Goal: Task Accomplishment & Management: Complete application form

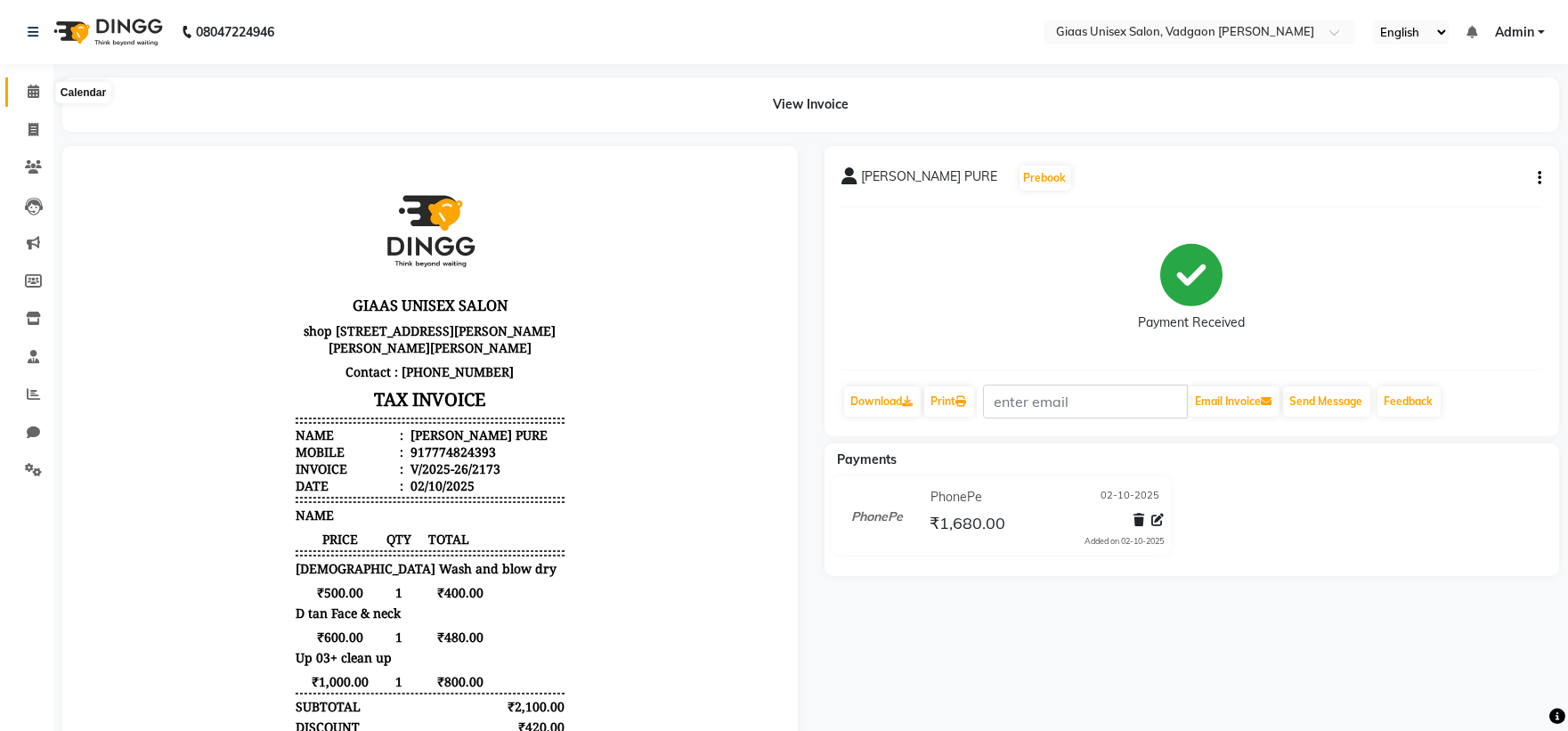
click at [32, 94] on icon at bounding box center [33, 91] width 11 height 13
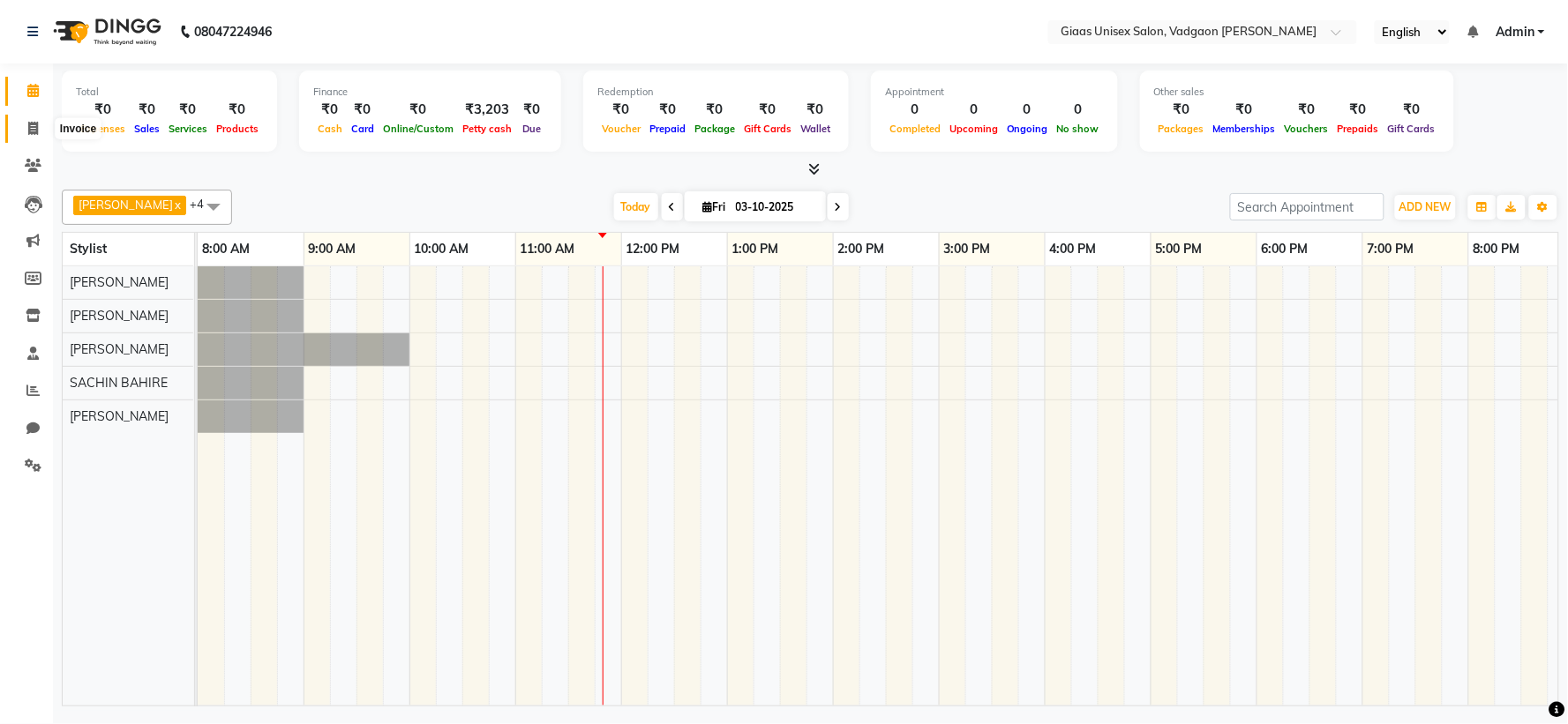
click at [37, 126] on icon at bounding box center [33, 129] width 9 height 13
select select "service"
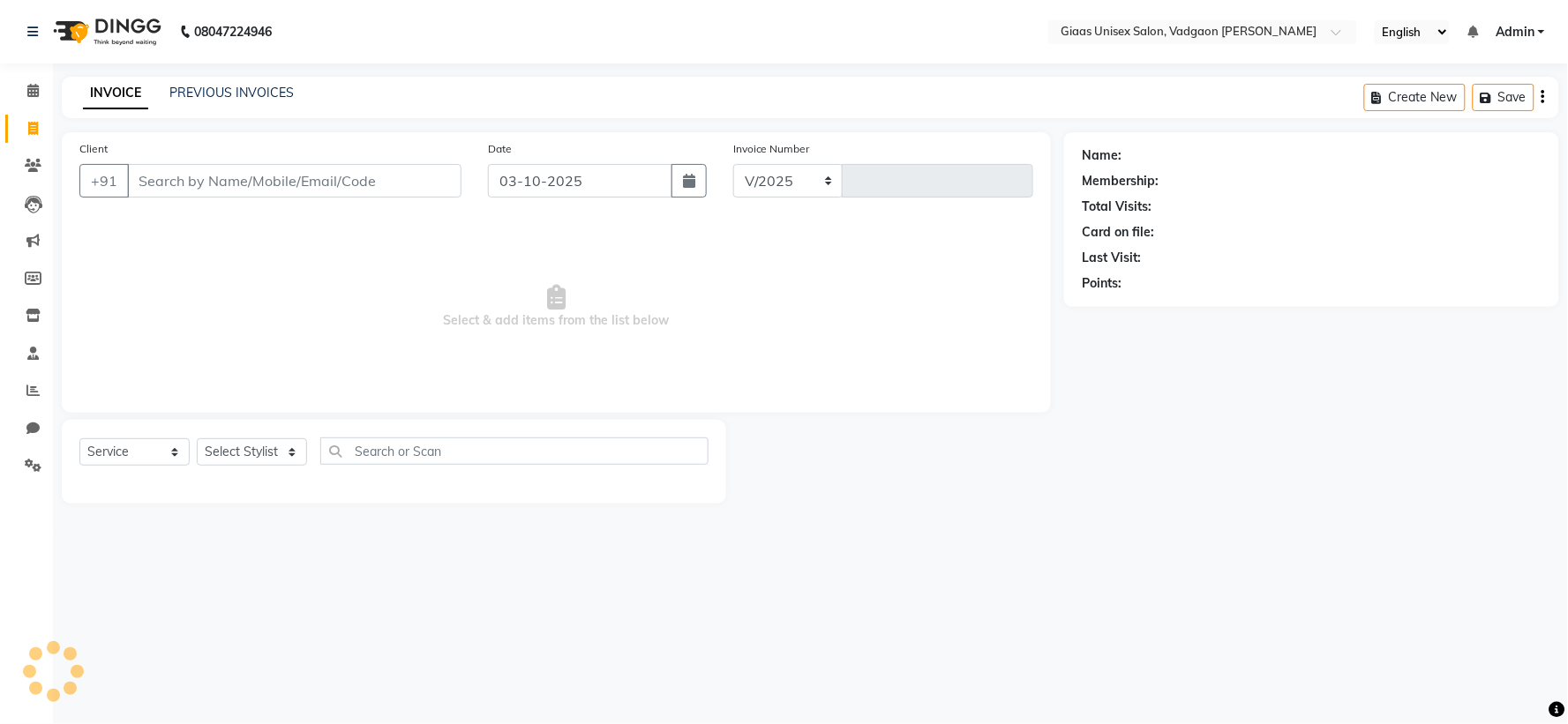
select select "8007"
type input "2174"
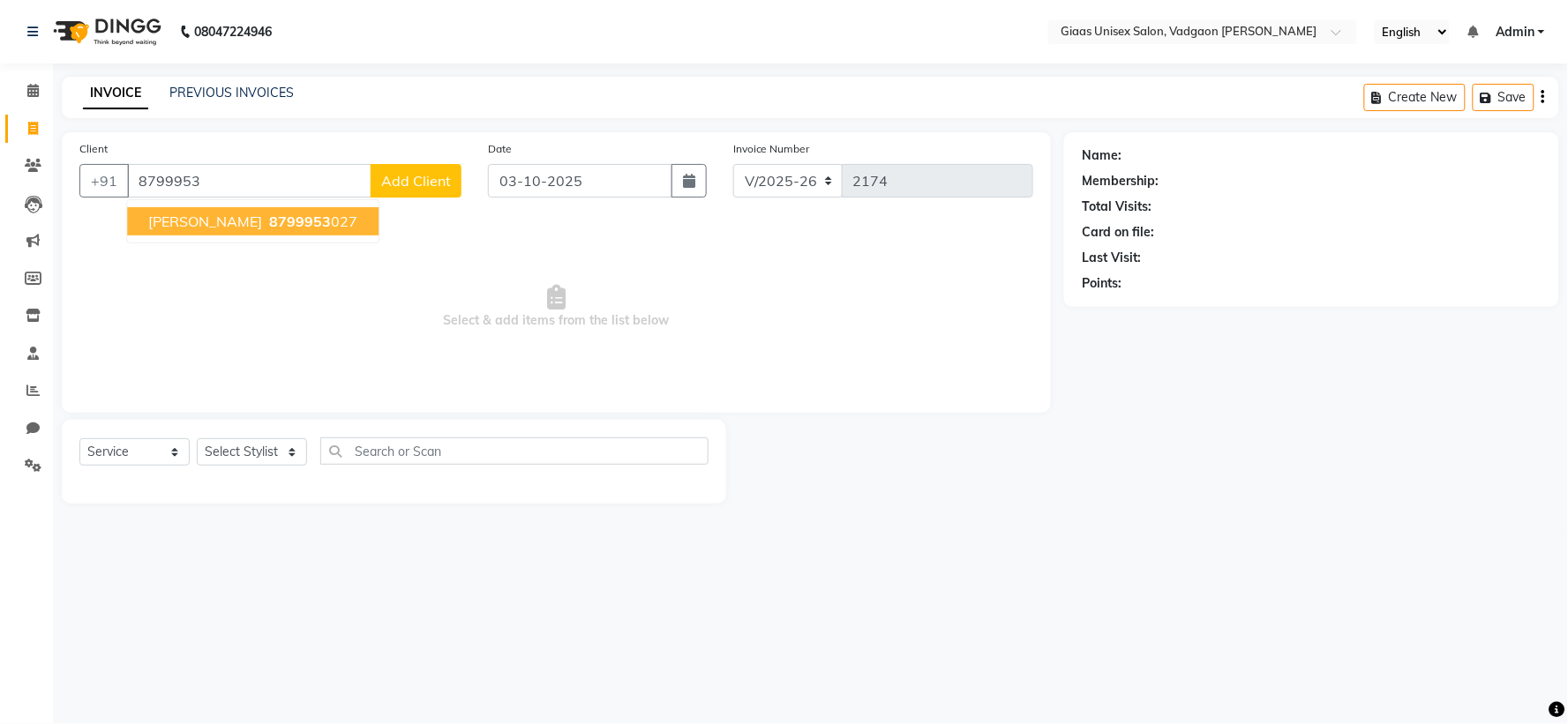
click at [355, 236] on ngb-typeahead-window "[PERSON_NAME] 8799953 027" at bounding box center [252, 221] width 253 height 44
click at [329, 221] on span "8799953" at bounding box center [300, 221] width 61 height 18
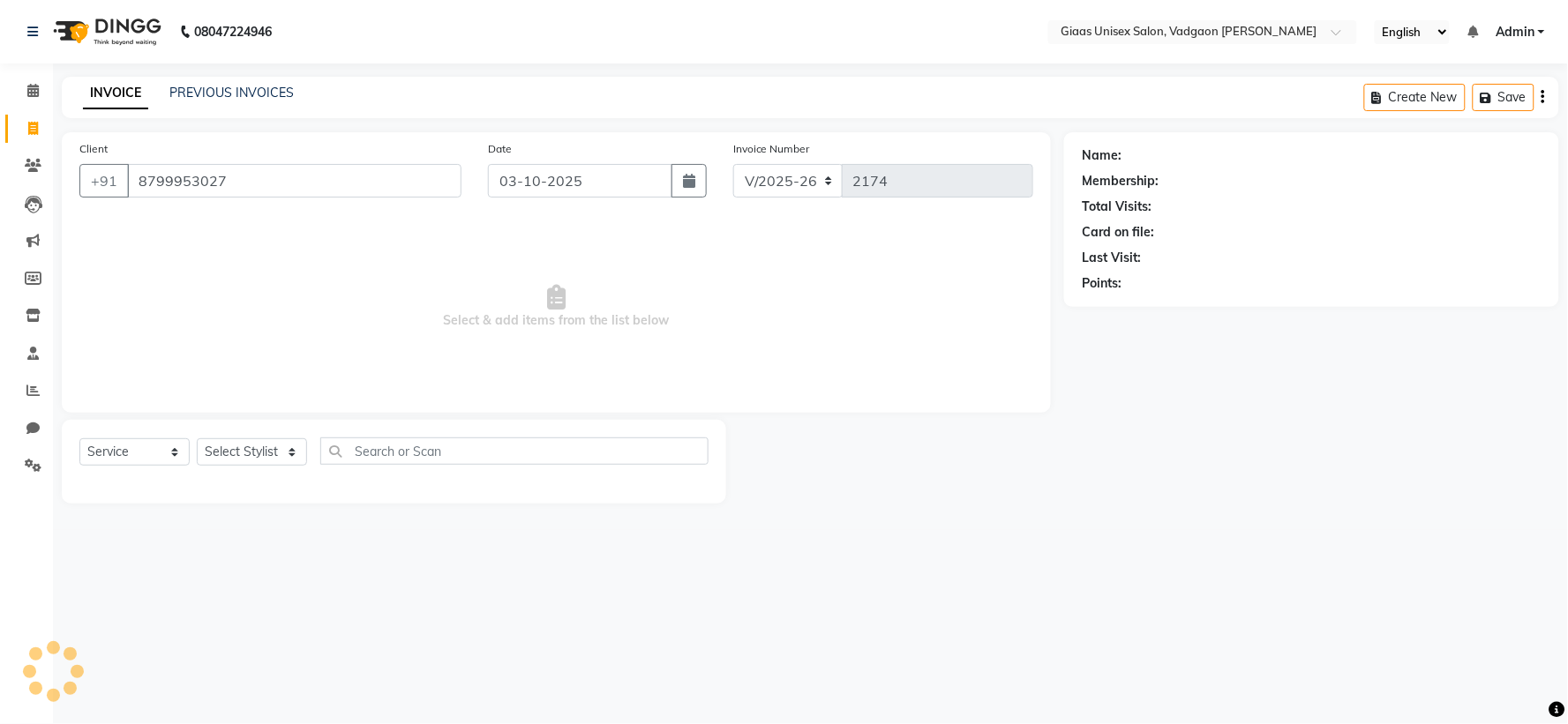
type input "8799953027"
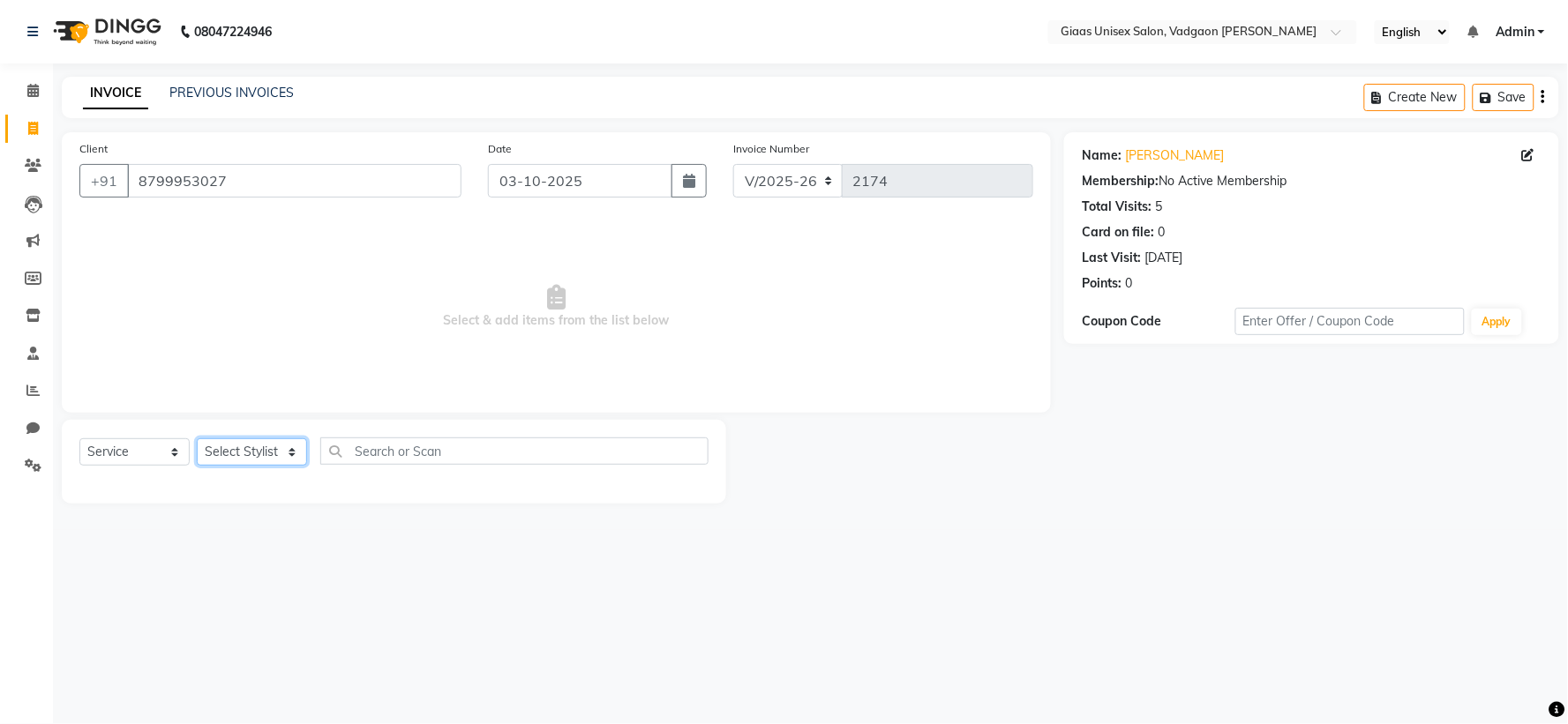
click at [285, 457] on select "Select Stylist [PERSON_NAME] [PERSON_NAME] [PERSON_NAME] [PERSON_NAME] [PERSON_…" at bounding box center [252, 452] width 110 height 27
select select "80867"
click at [197, 440] on select "Select Stylist [PERSON_NAME] [PERSON_NAME] [PERSON_NAME] [PERSON_NAME] [PERSON_…" at bounding box center [252, 452] width 110 height 27
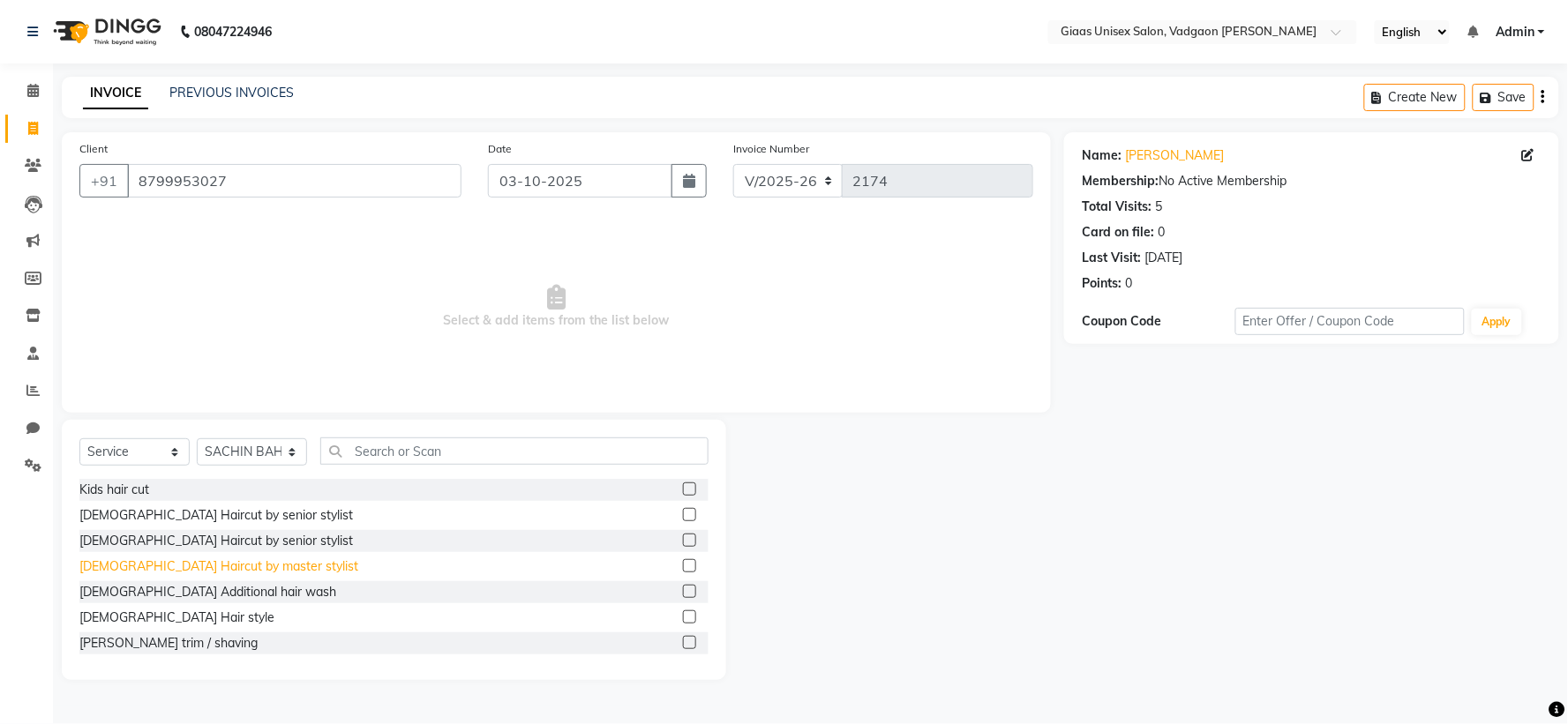
click at [239, 568] on div "[DEMOGRAPHIC_DATA] Haircut by master stylist" at bounding box center [218, 567] width 279 height 19
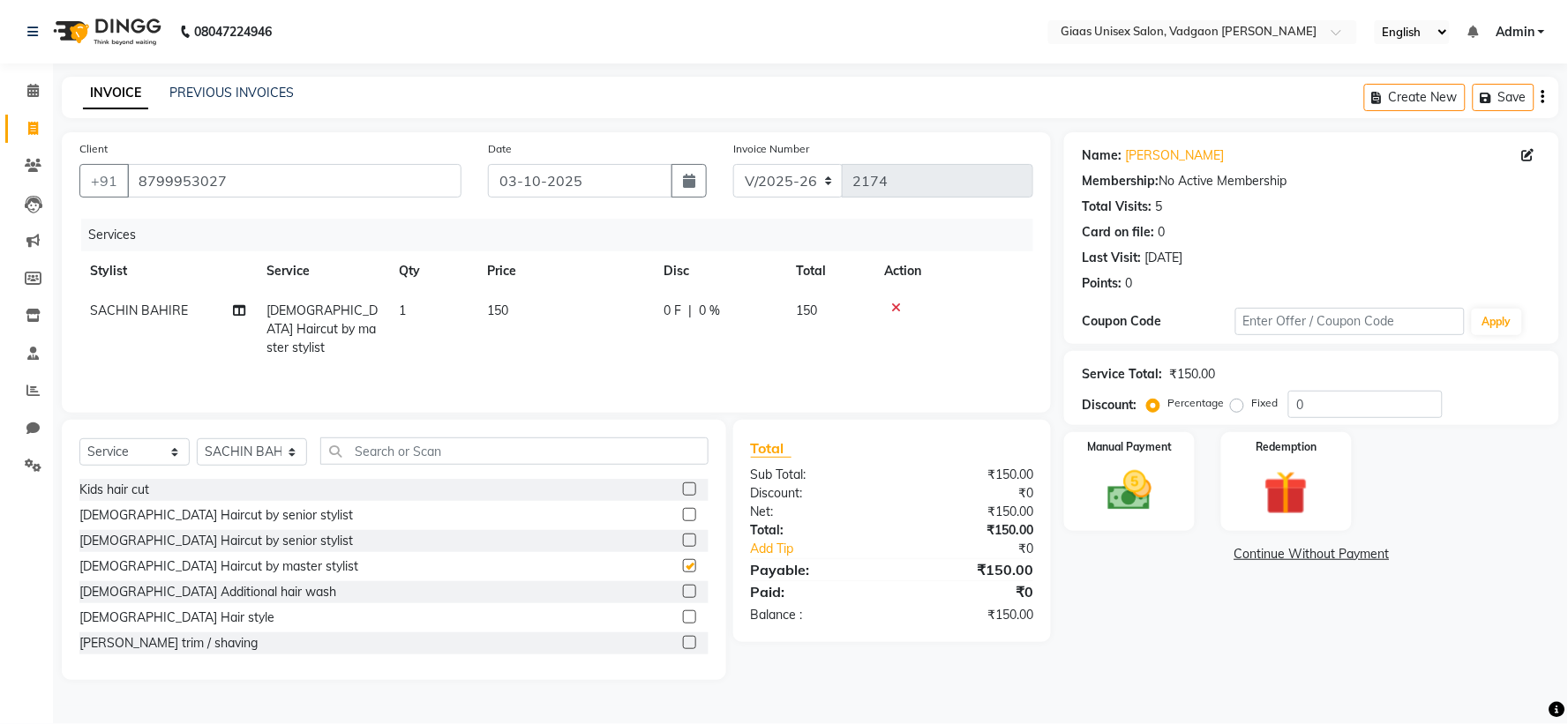
checkbox input "false"
click at [174, 641] on div "[PERSON_NAME] trim / shaving" at bounding box center [168, 644] width 178 height 19
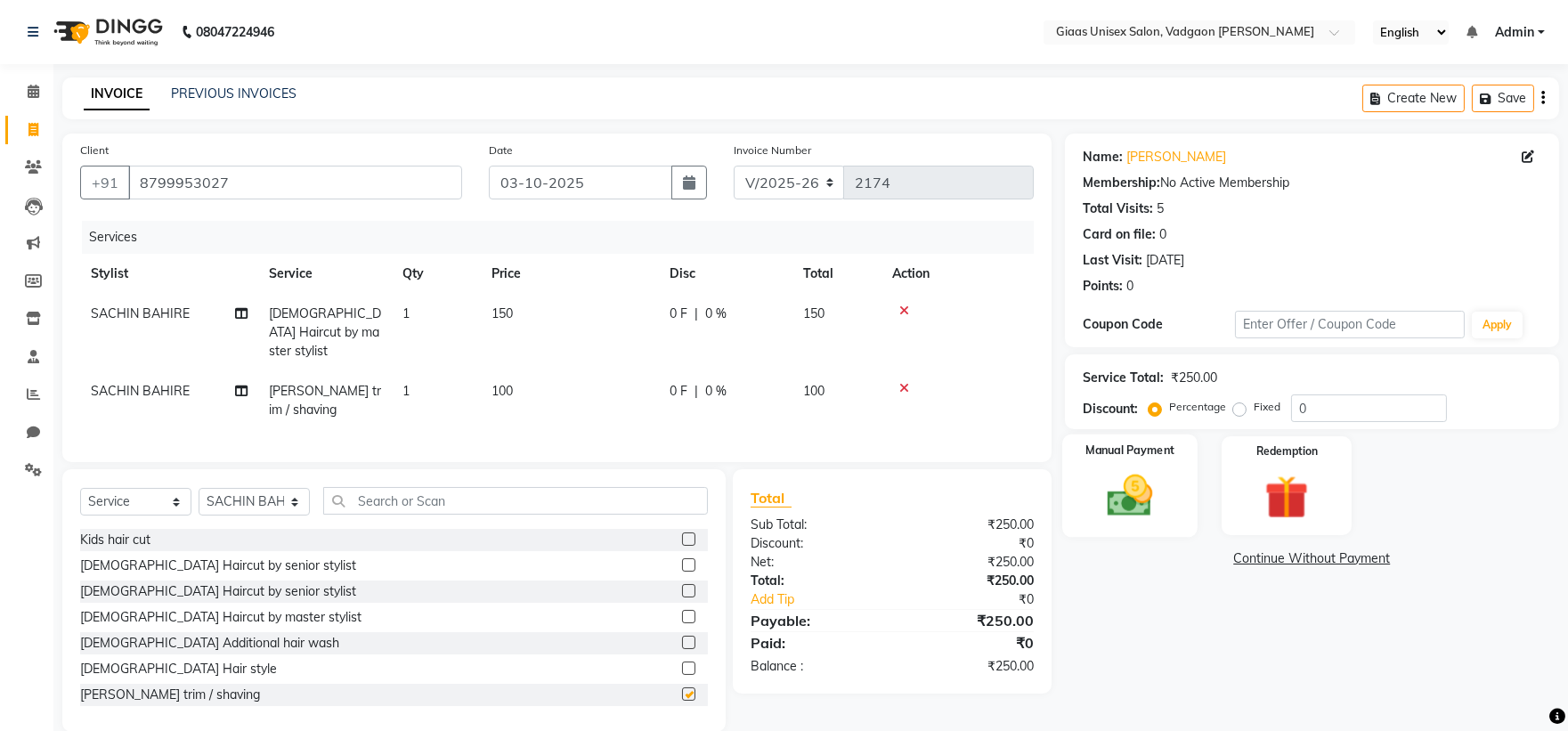
checkbox input "false"
click at [1116, 491] on img at bounding box center [1130, 496] width 74 height 53
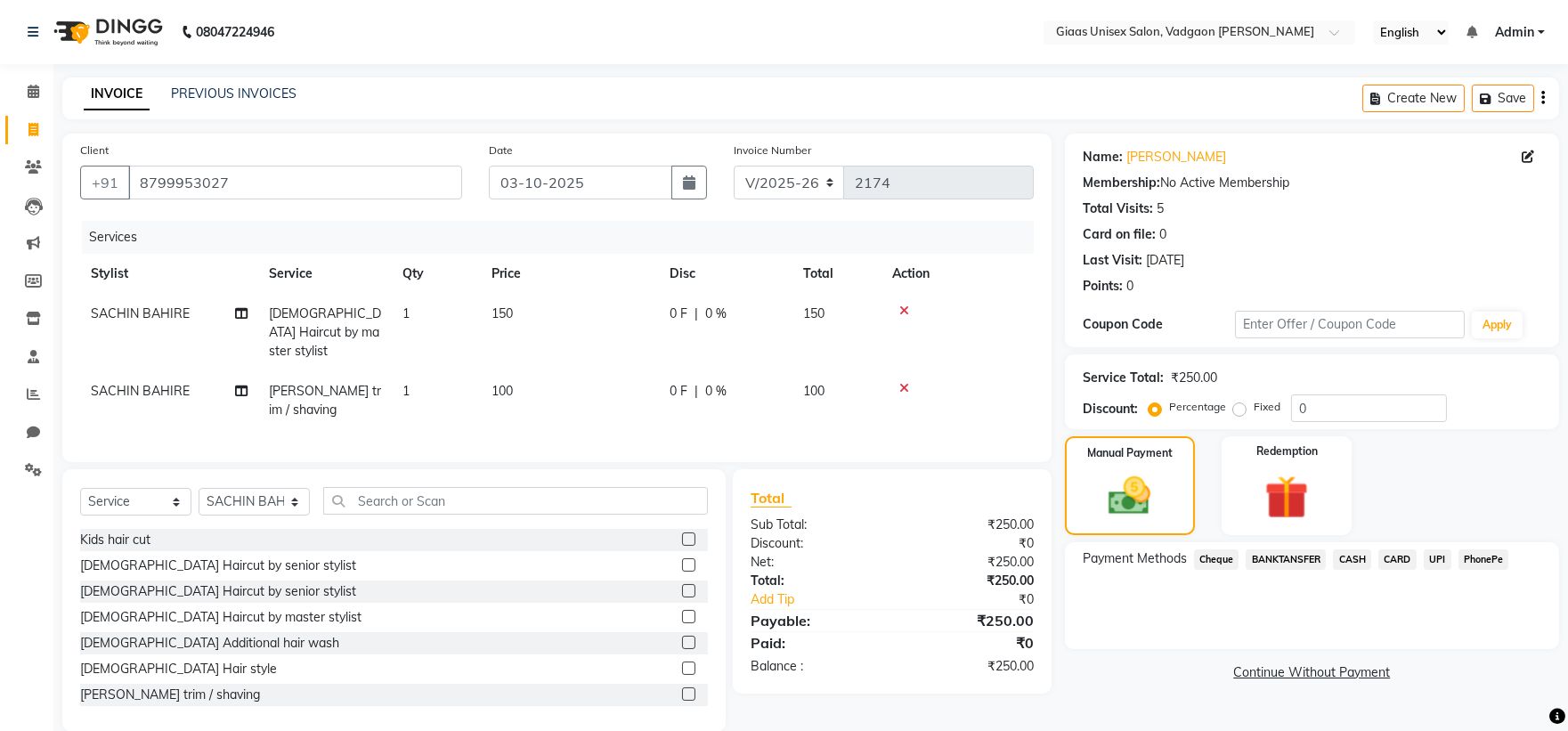
click at [1484, 562] on span "PhonePe" at bounding box center [1484, 560] width 51 height 21
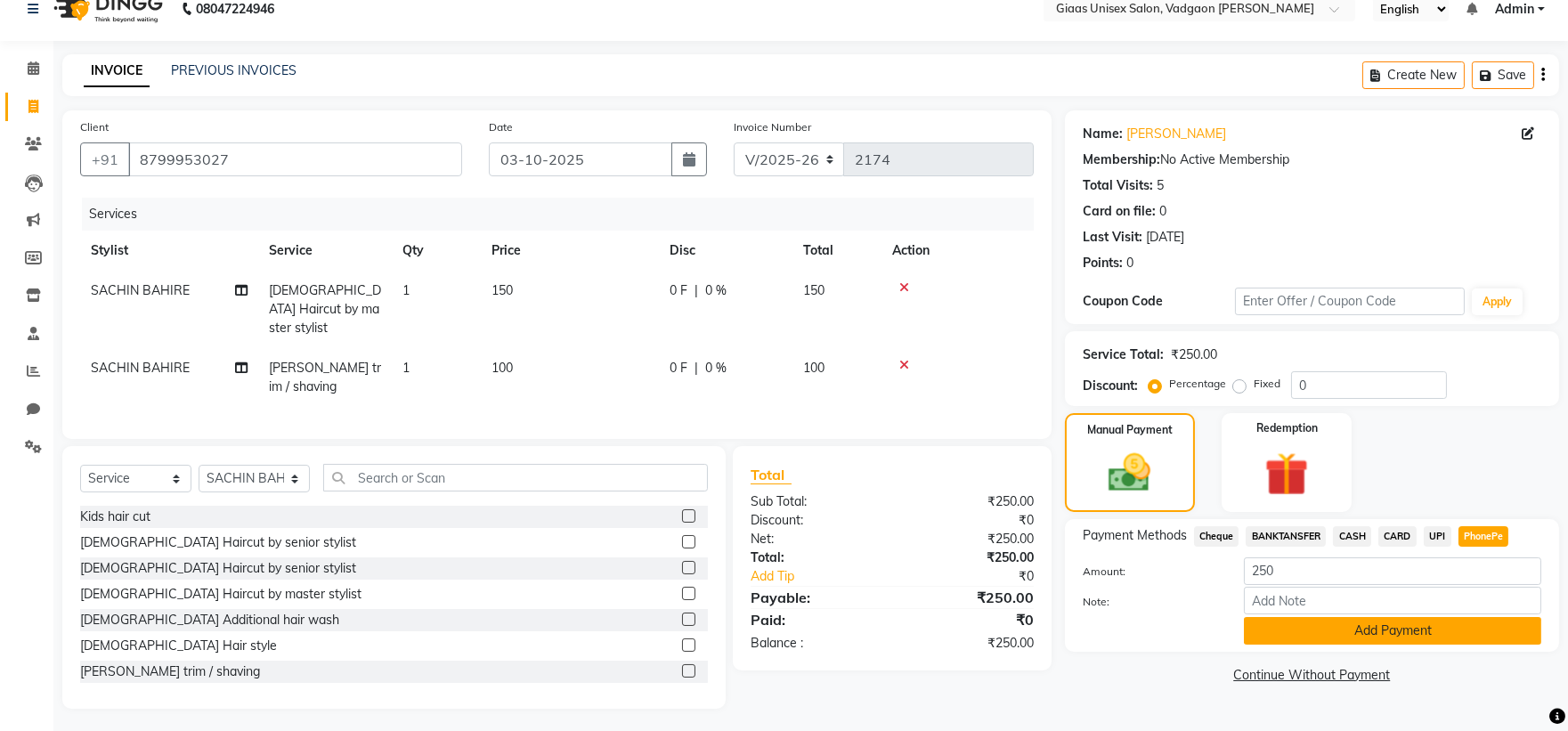
click at [1360, 634] on button "Add Payment" at bounding box center [1393, 630] width 297 height 27
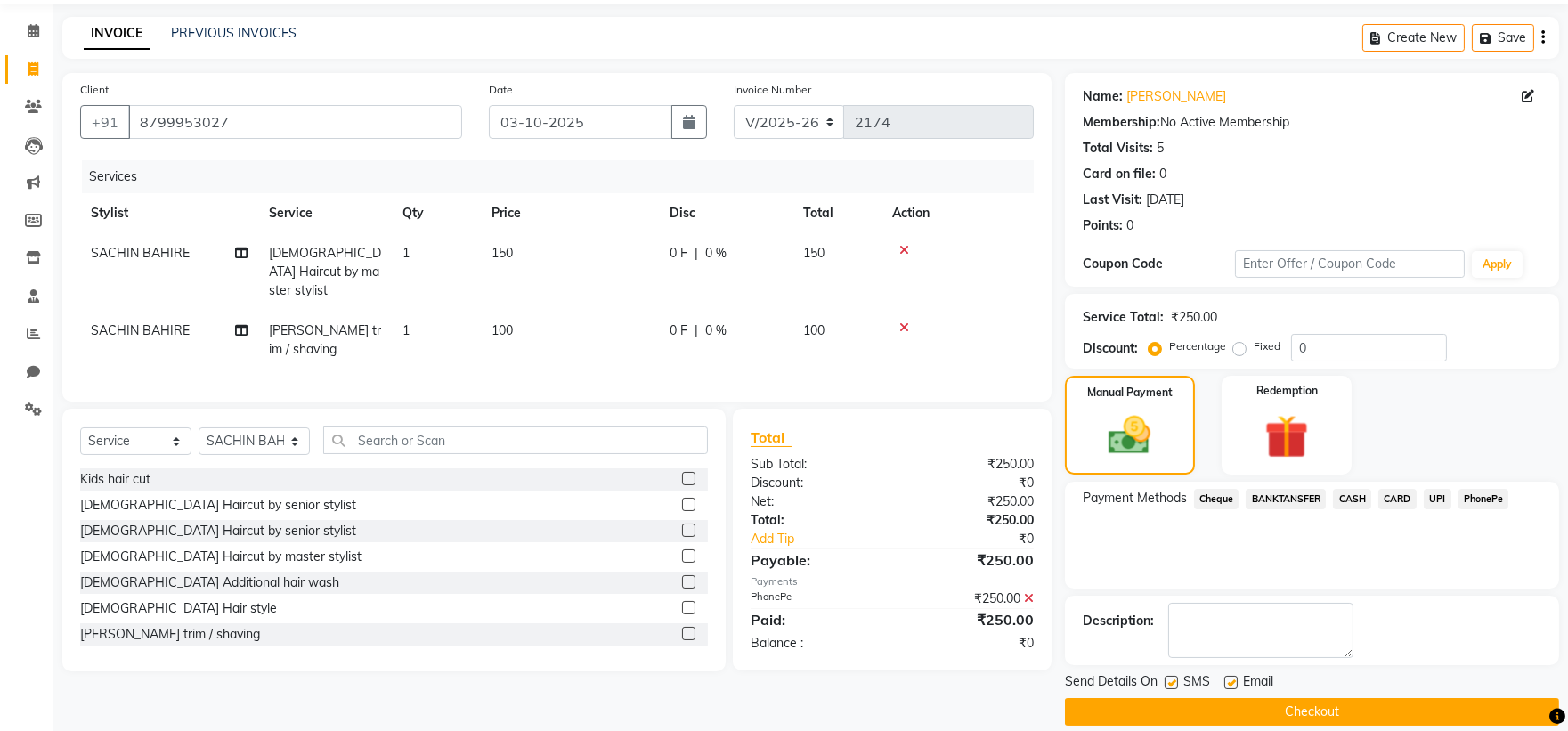
scroll to position [82, 0]
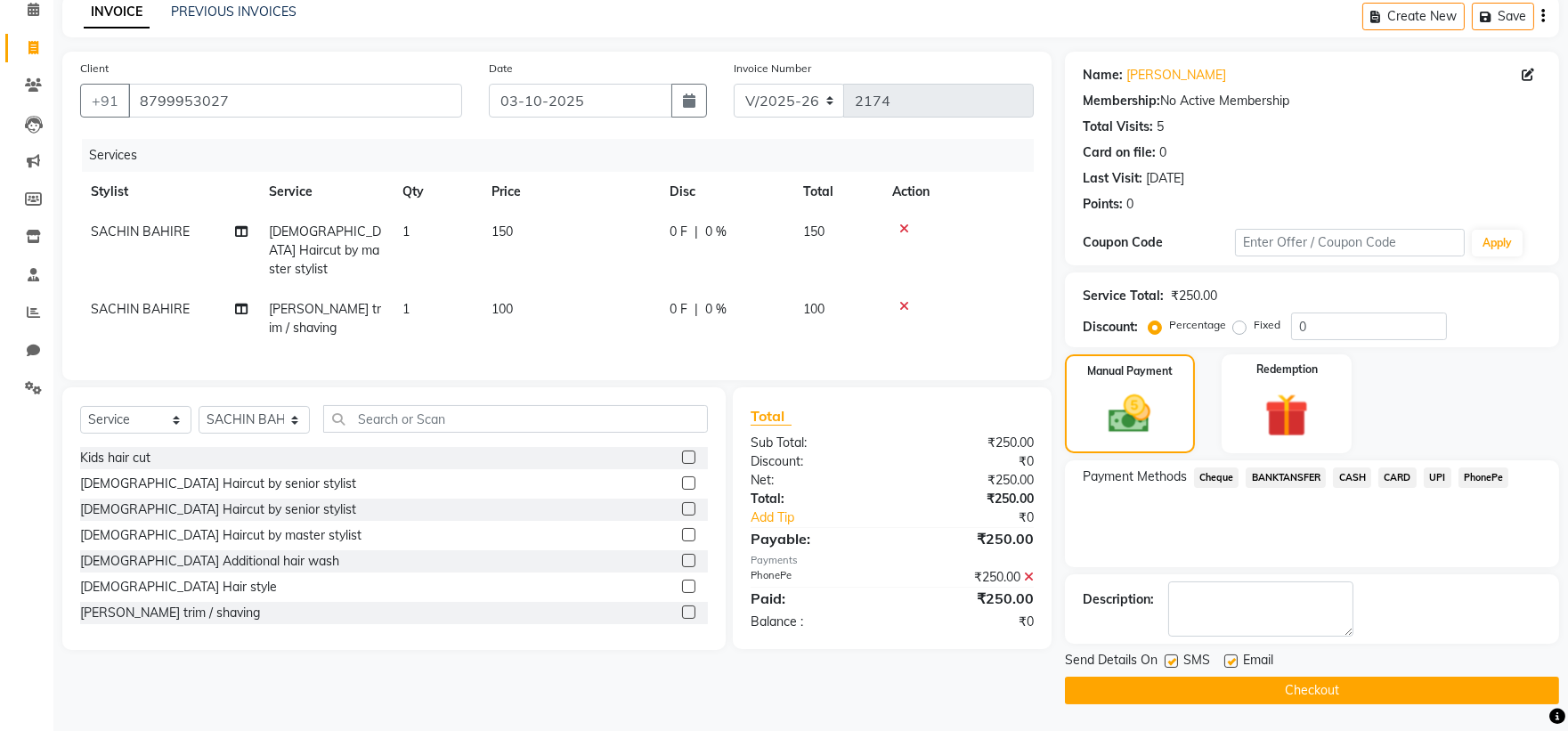
click at [1171, 663] on label at bounding box center [1172, 661] width 13 height 13
click at [1171, 663] on input "checkbox" at bounding box center [1171, 662] width 11 height 11
checkbox input "false"
click at [1170, 679] on button "Checkout" at bounding box center [1312, 691] width 495 height 27
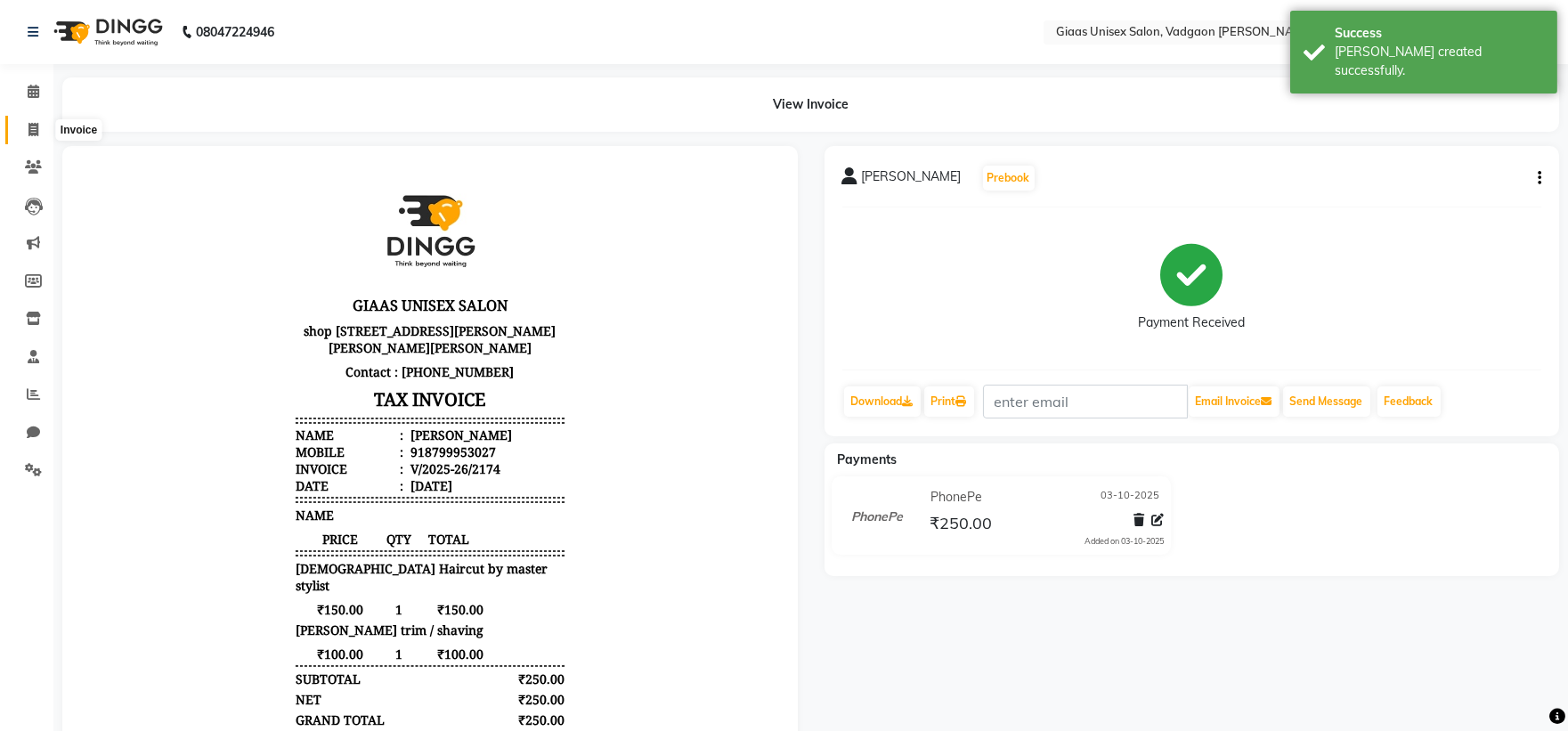
click at [28, 127] on icon at bounding box center [33, 130] width 9 height 13
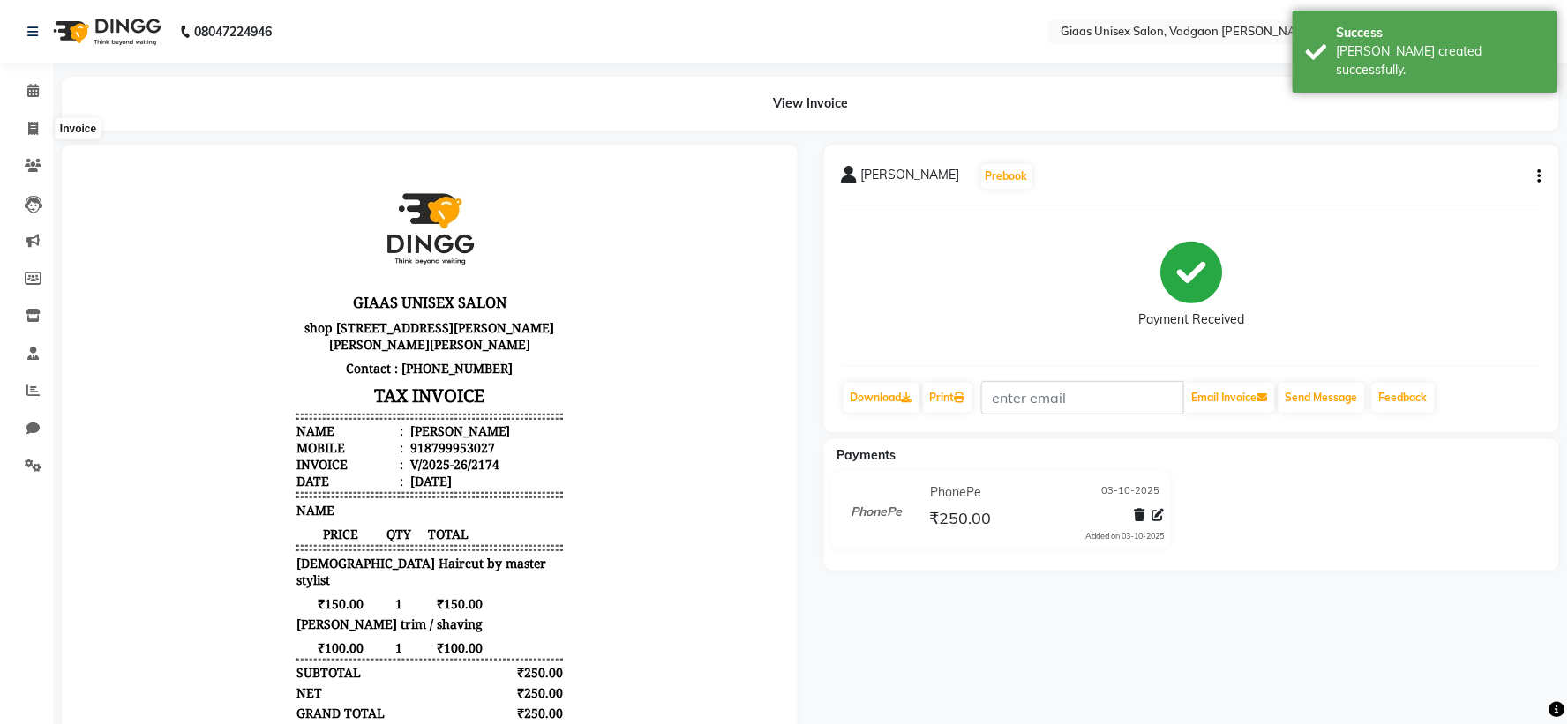
select select "service"
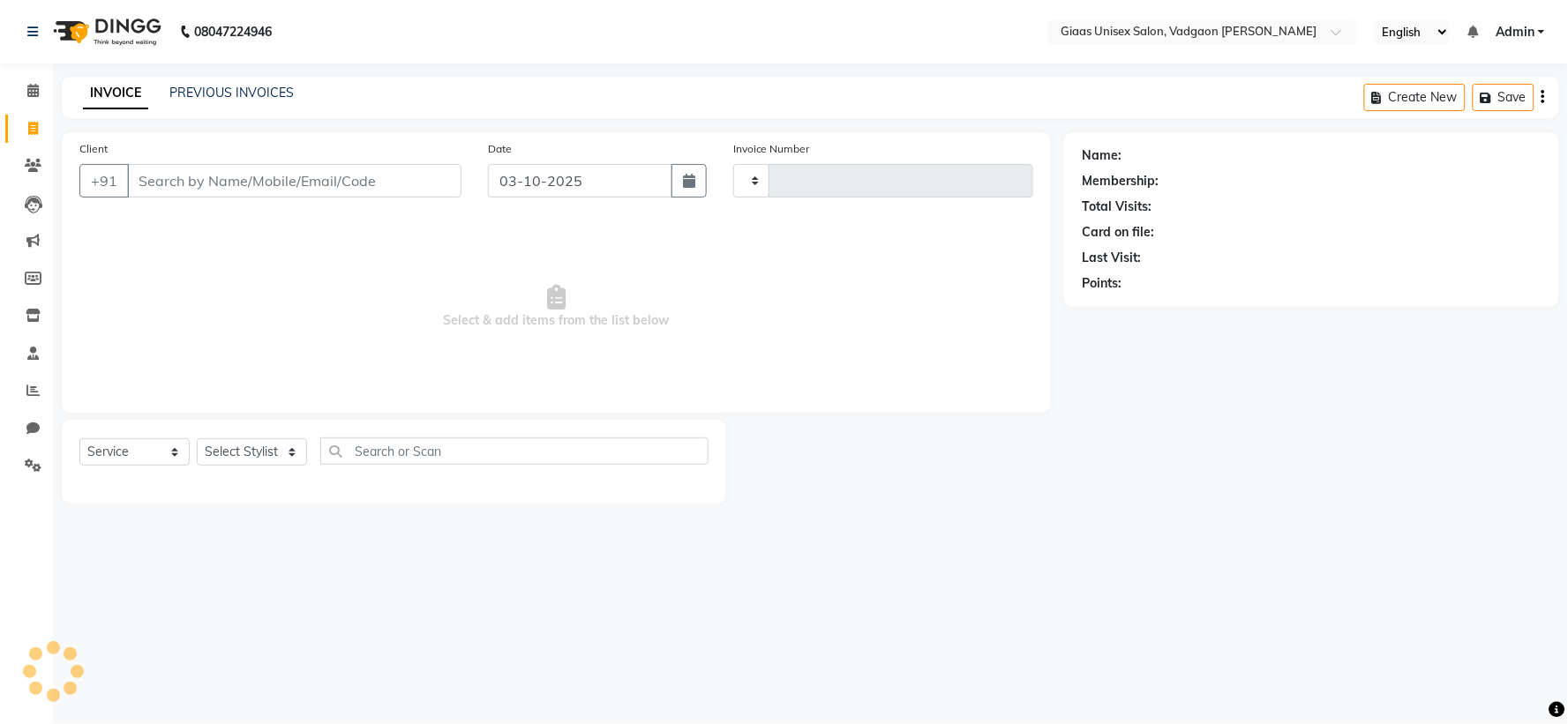
type input "2175"
select select "8007"
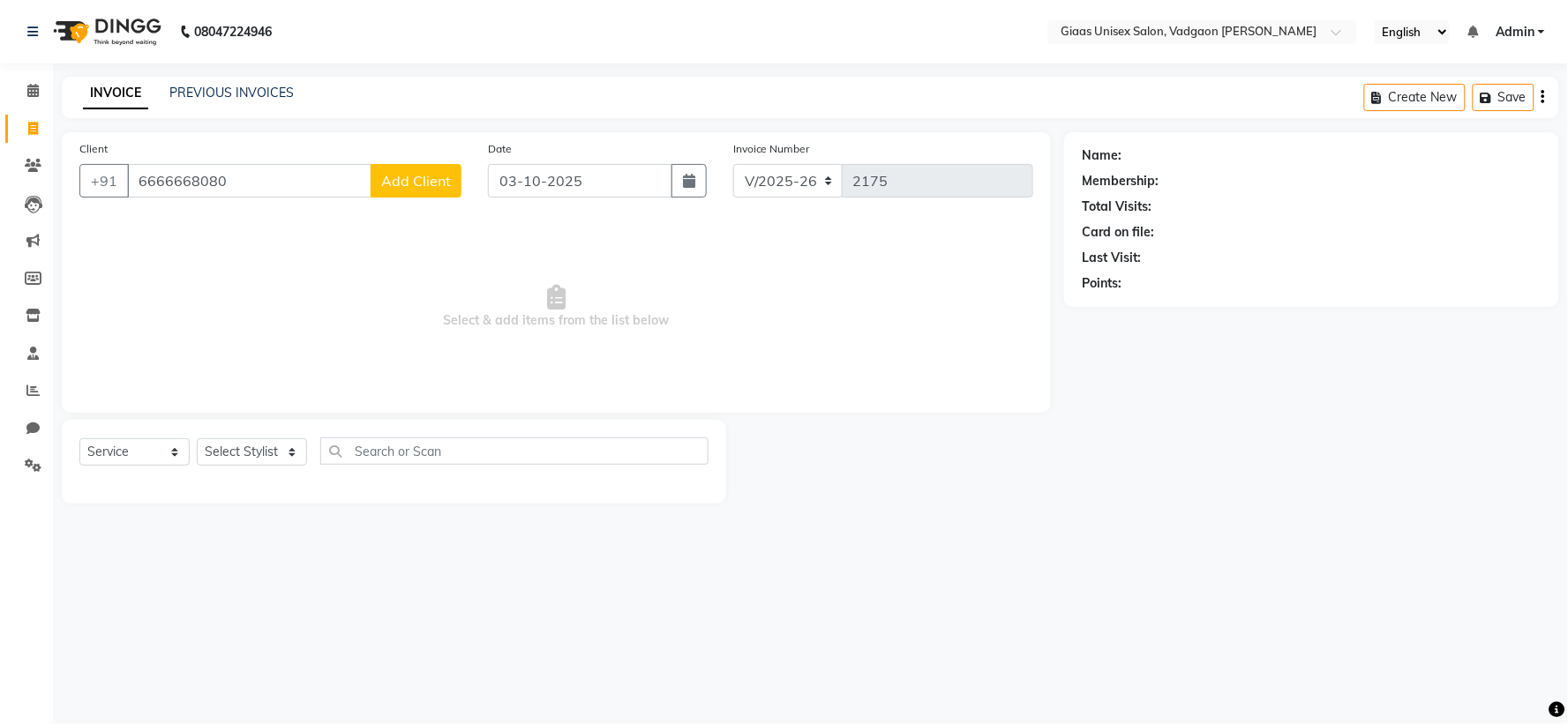
type input "6666668080"
click at [401, 180] on span "Add Client" at bounding box center [416, 181] width 70 height 18
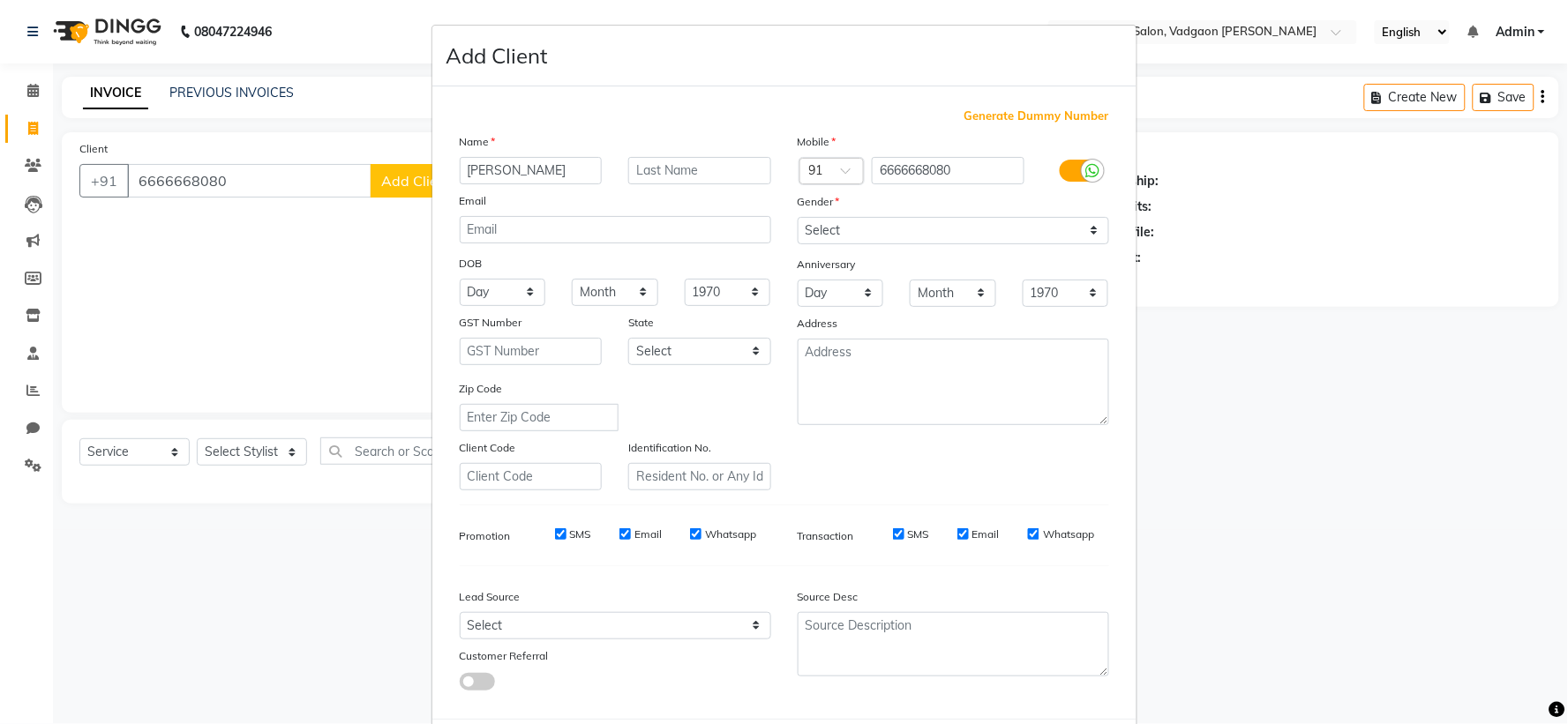
type input "[PERSON_NAME]"
click at [873, 232] on select "Select [DEMOGRAPHIC_DATA] [DEMOGRAPHIC_DATA] Other Prefer Not To Say" at bounding box center [953, 230] width 311 height 27
select select "[DEMOGRAPHIC_DATA]"
click at [798, 217] on select "Select [DEMOGRAPHIC_DATA] [DEMOGRAPHIC_DATA] Other Prefer Not To Say" at bounding box center [953, 230] width 311 height 27
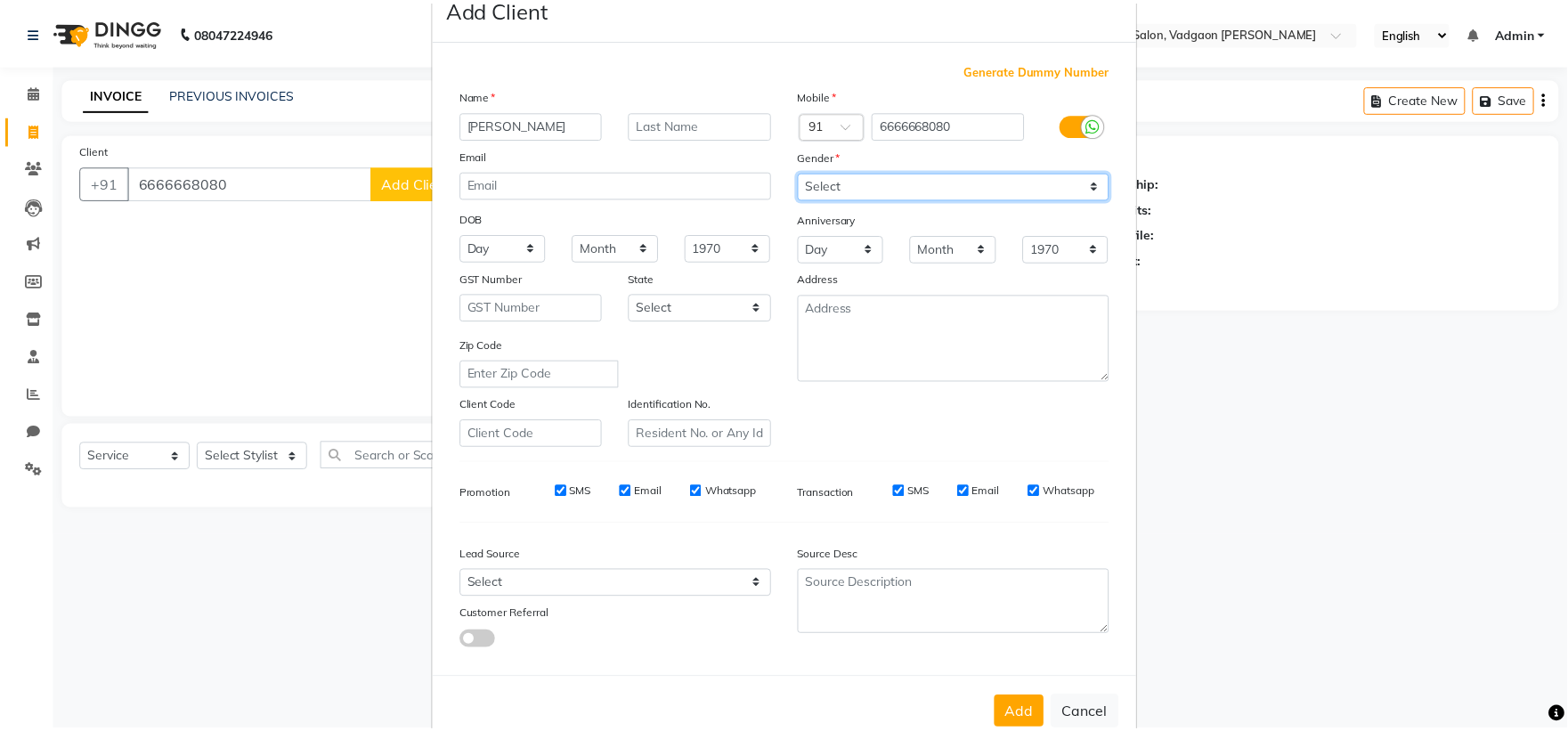
scroll to position [92, 0]
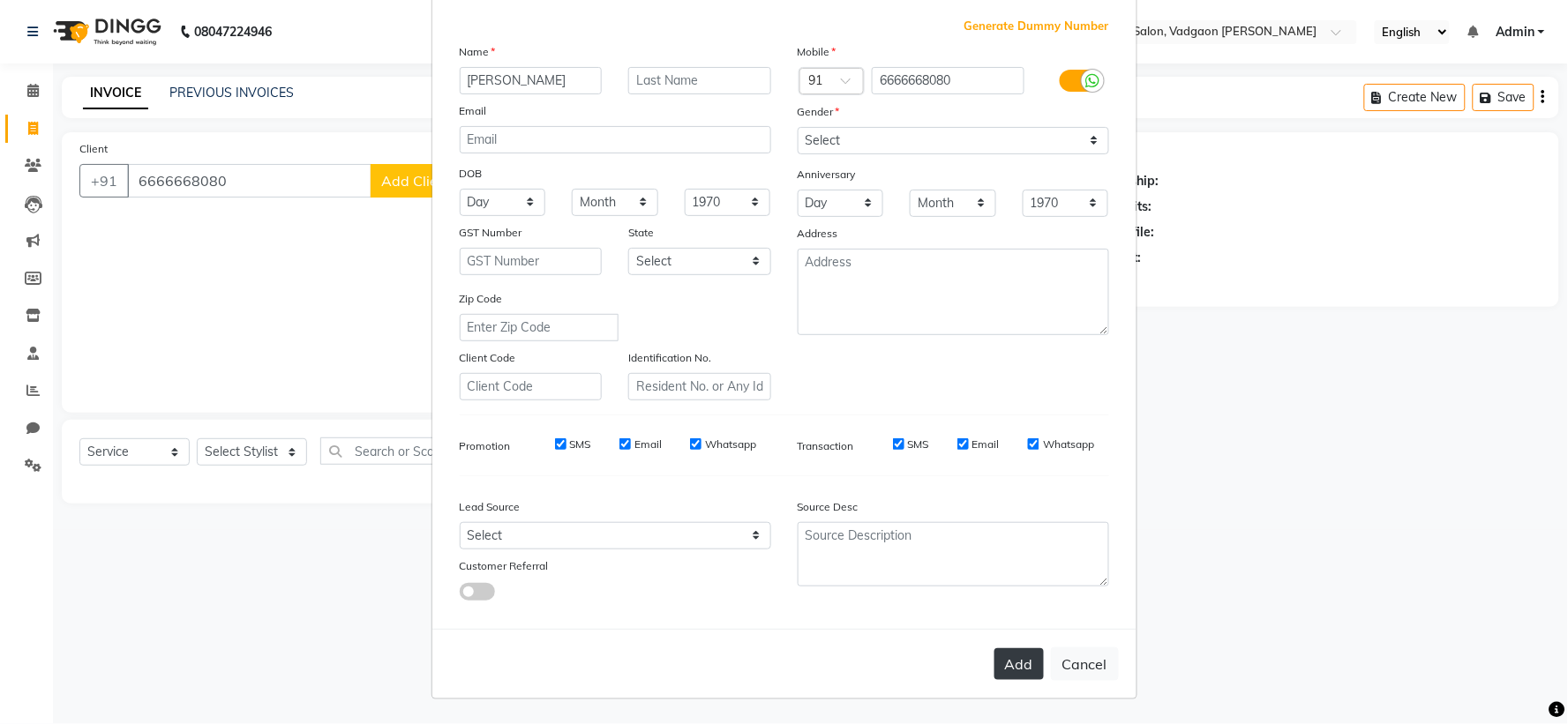
click at [1027, 665] on button "Add" at bounding box center [1018, 664] width 49 height 32
select select
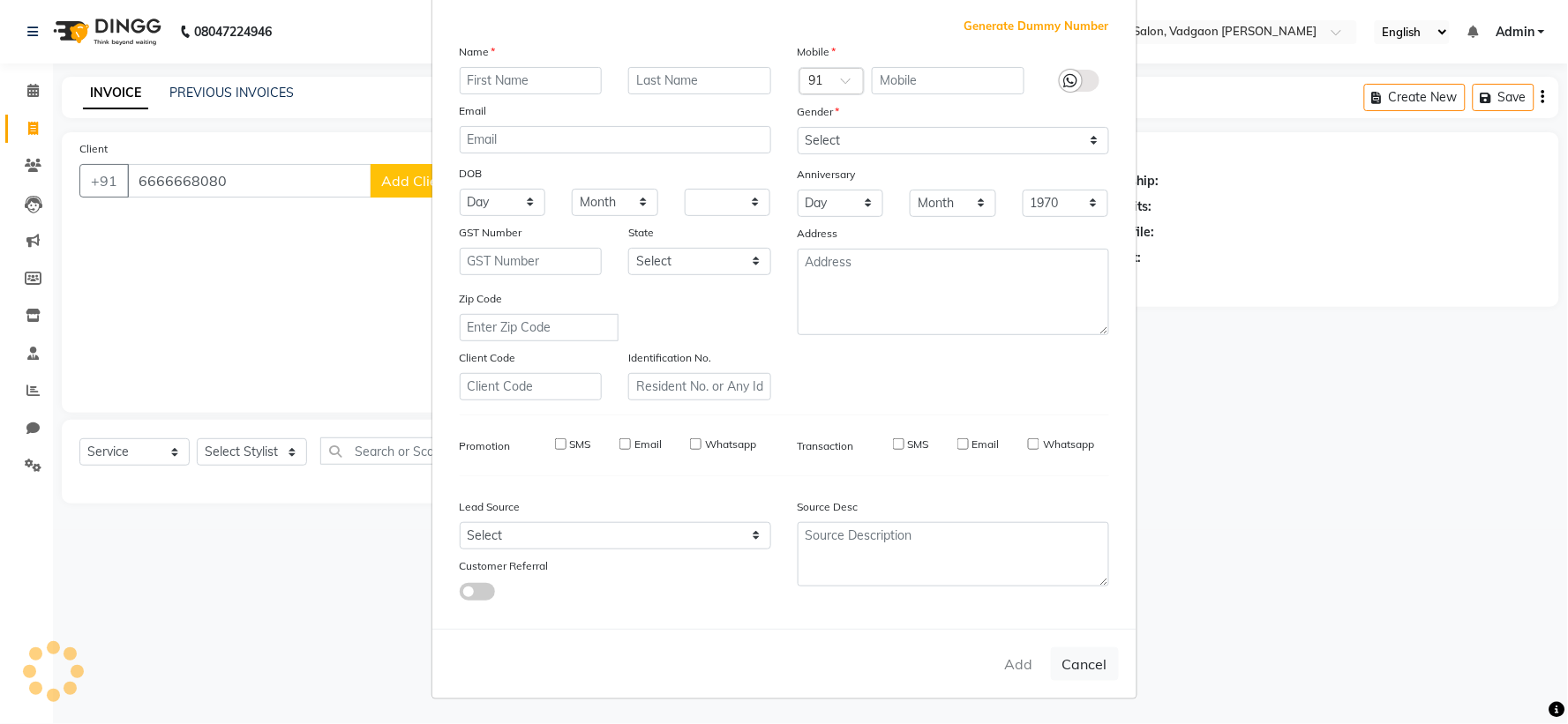
select select
checkbox input "false"
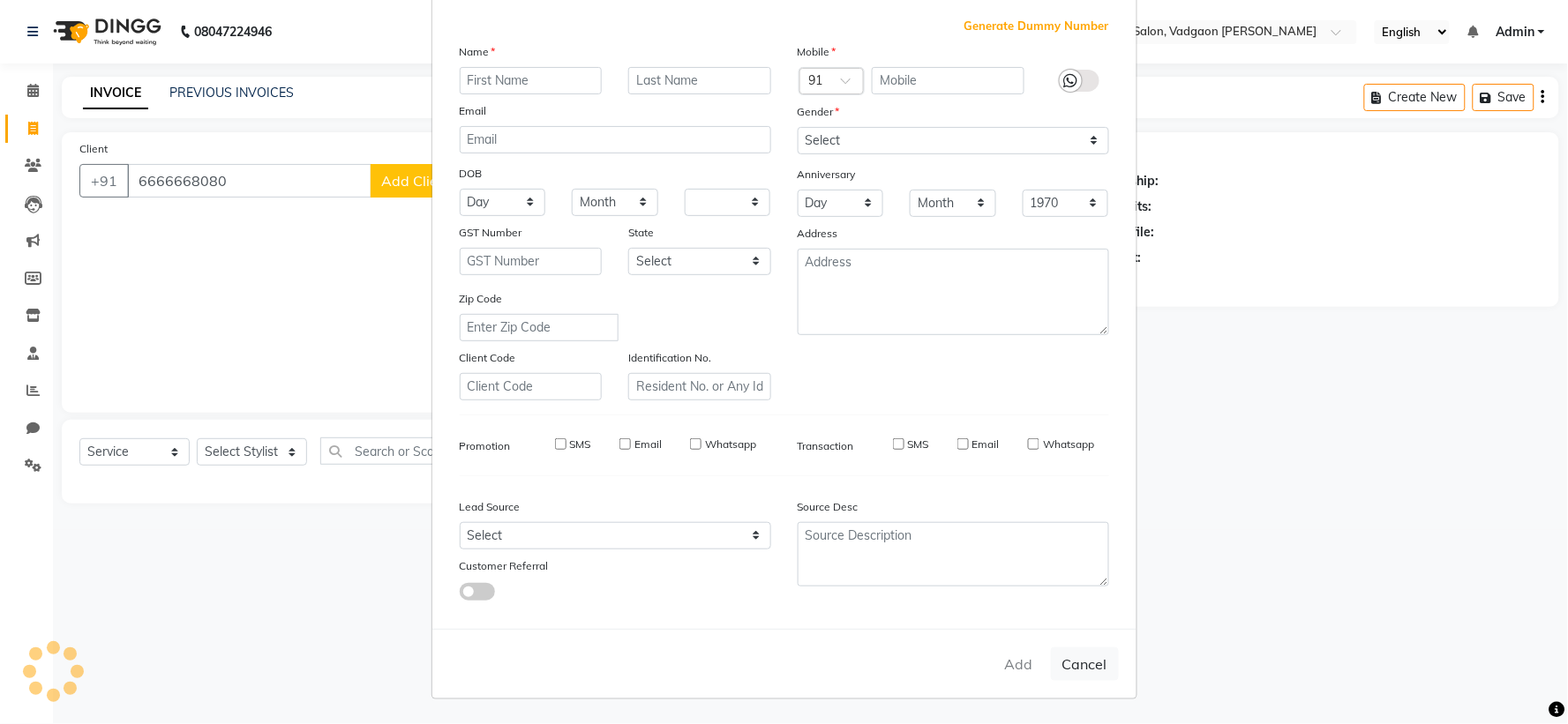
checkbox input "false"
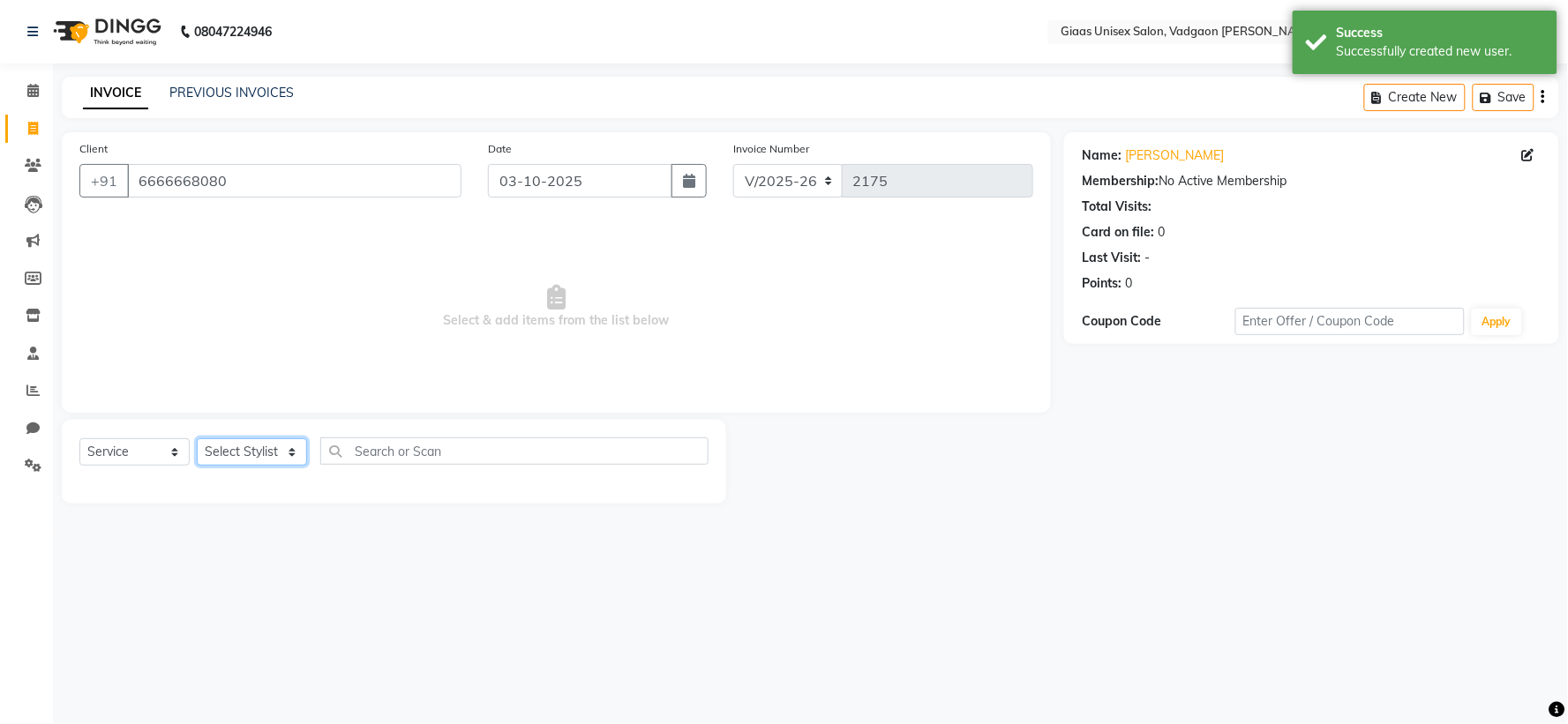
click at [301, 443] on select "Select Stylist [PERSON_NAME] [PERSON_NAME] [PERSON_NAME] [PERSON_NAME] [PERSON_…" at bounding box center [252, 452] width 110 height 27
select select "72893"
click at [197, 440] on select "Select Stylist [PERSON_NAME] [PERSON_NAME] [PERSON_NAME] [PERSON_NAME] [PERSON_…" at bounding box center [252, 452] width 110 height 27
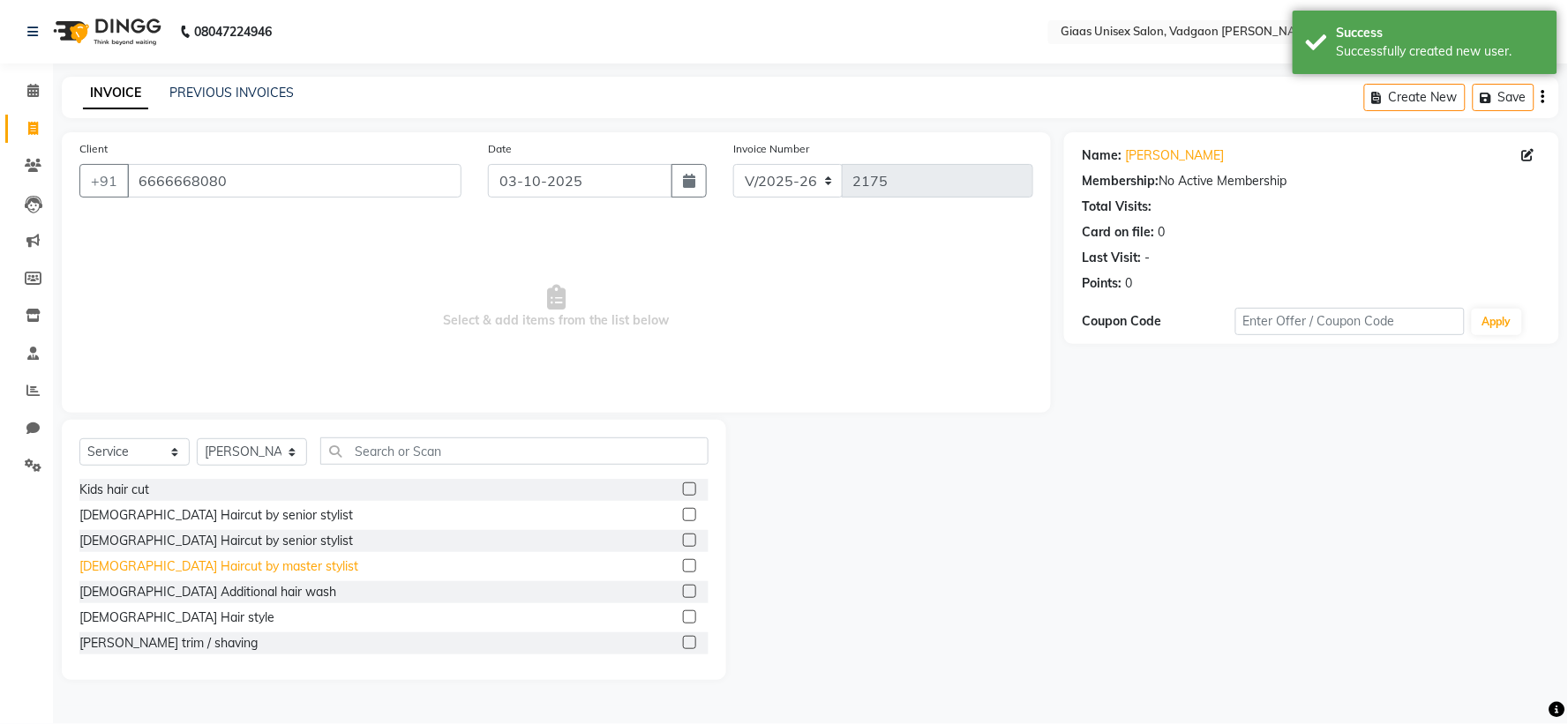
click at [241, 567] on div "[DEMOGRAPHIC_DATA] Haircut by master stylist" at bounding box center [218, 567] width 279 height 19
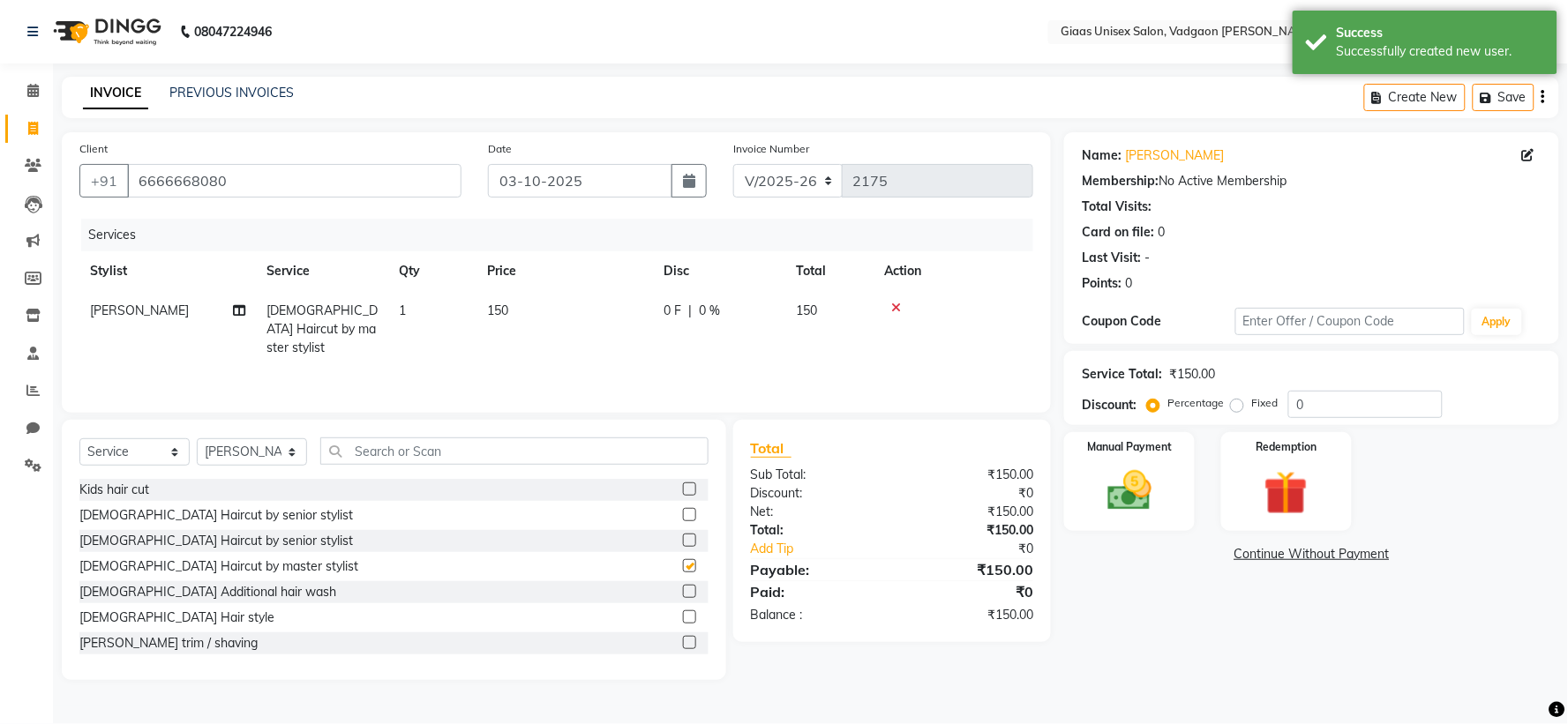
checkbox input "false"
click at [1127, 510] on img at bounding box center [1129, 491] width 75 height 53
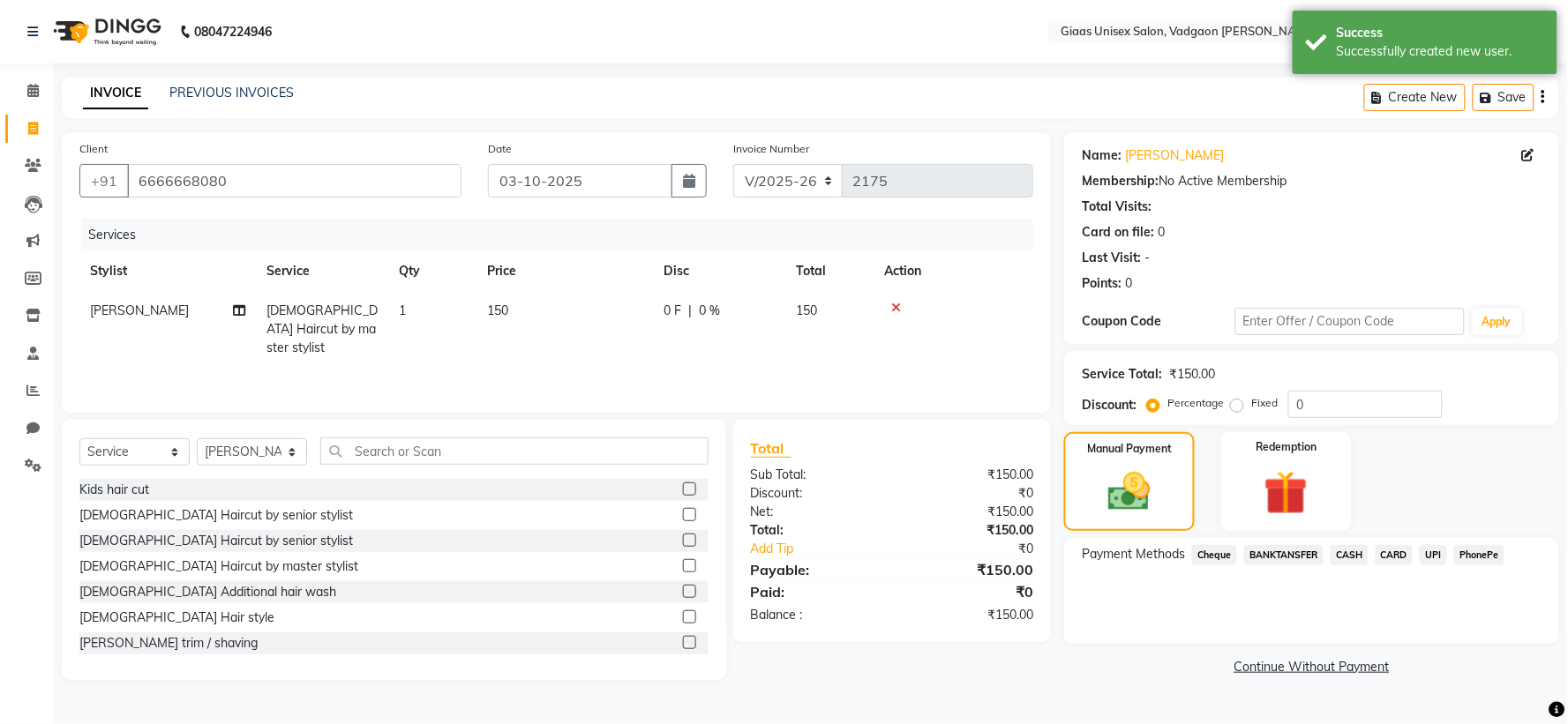
click at [1476, 550] on span "PhonePe" at bounding box center [1479, 555] width 50 height 20
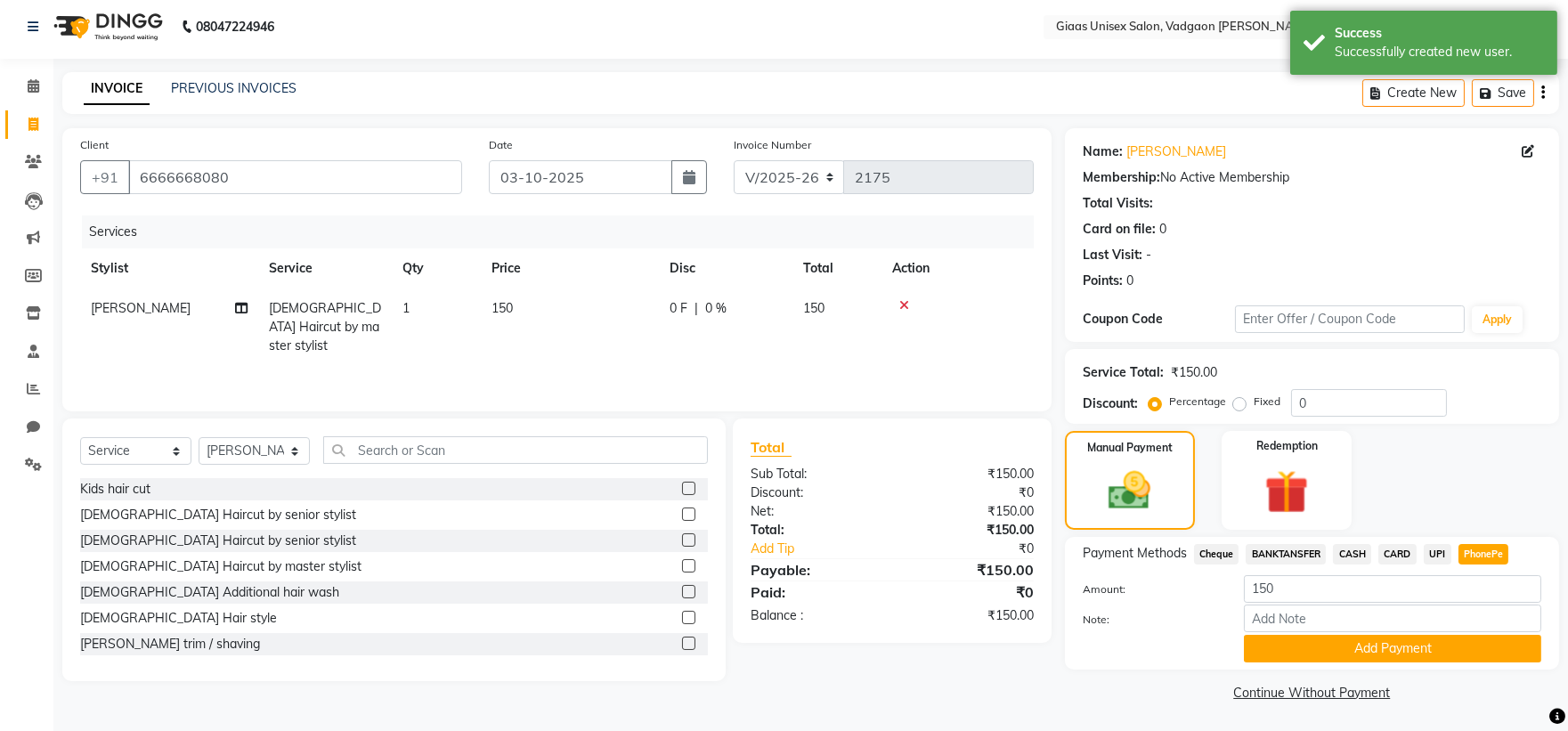
scroll to position [7, 0]
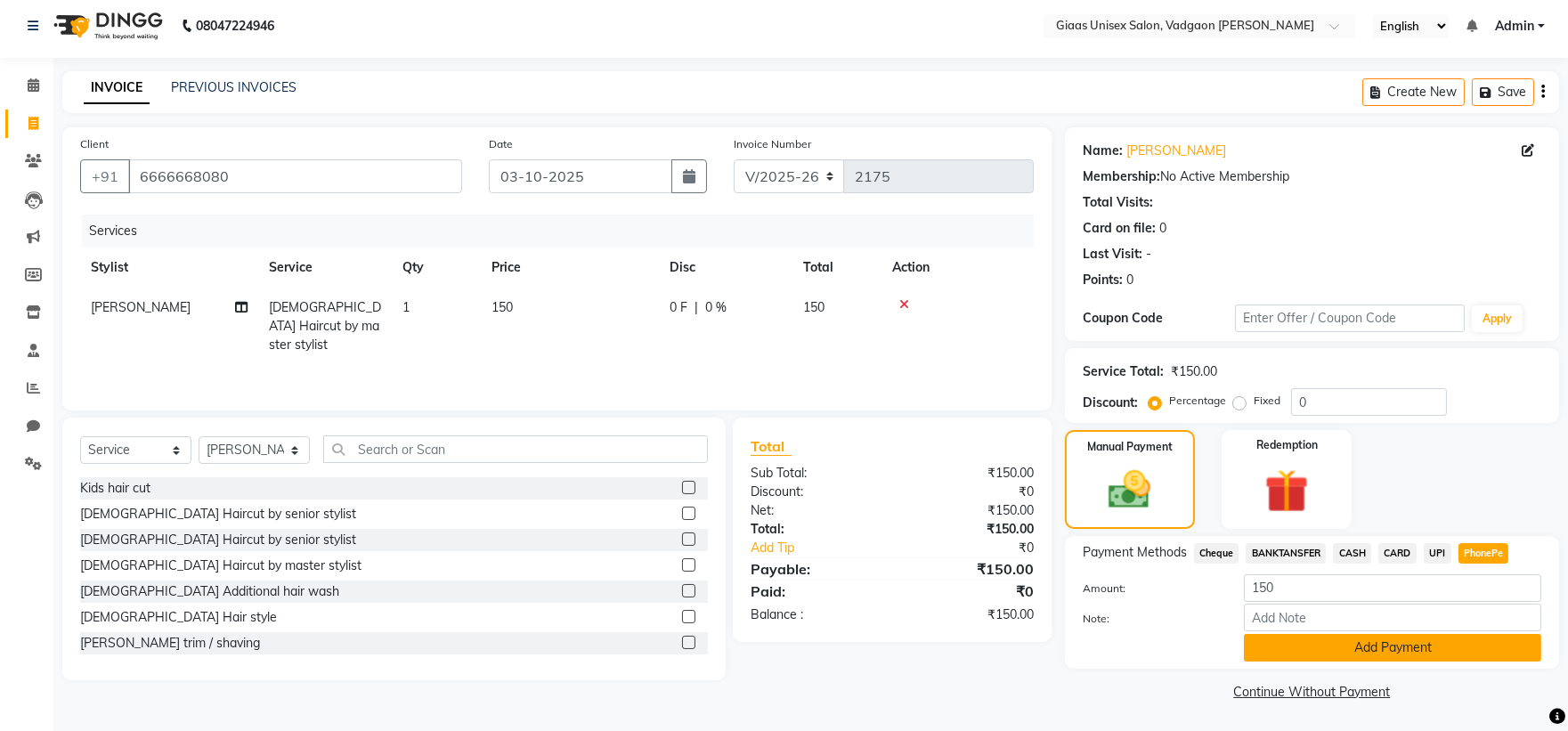
click at [1379, 644] on button "Add Payment" at bounding box center [1393, 647] width 297 height 27
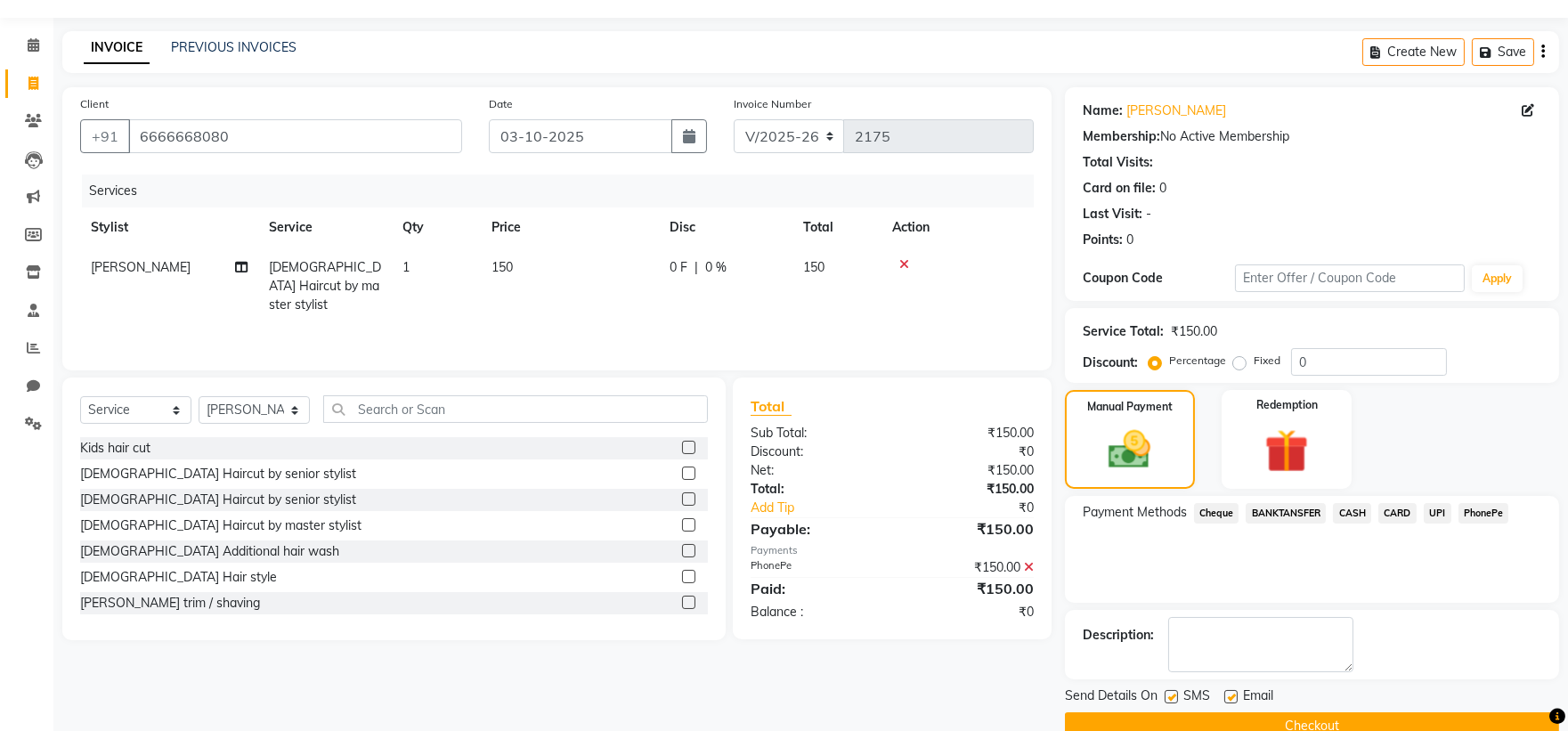
scroll to position [82, 0]
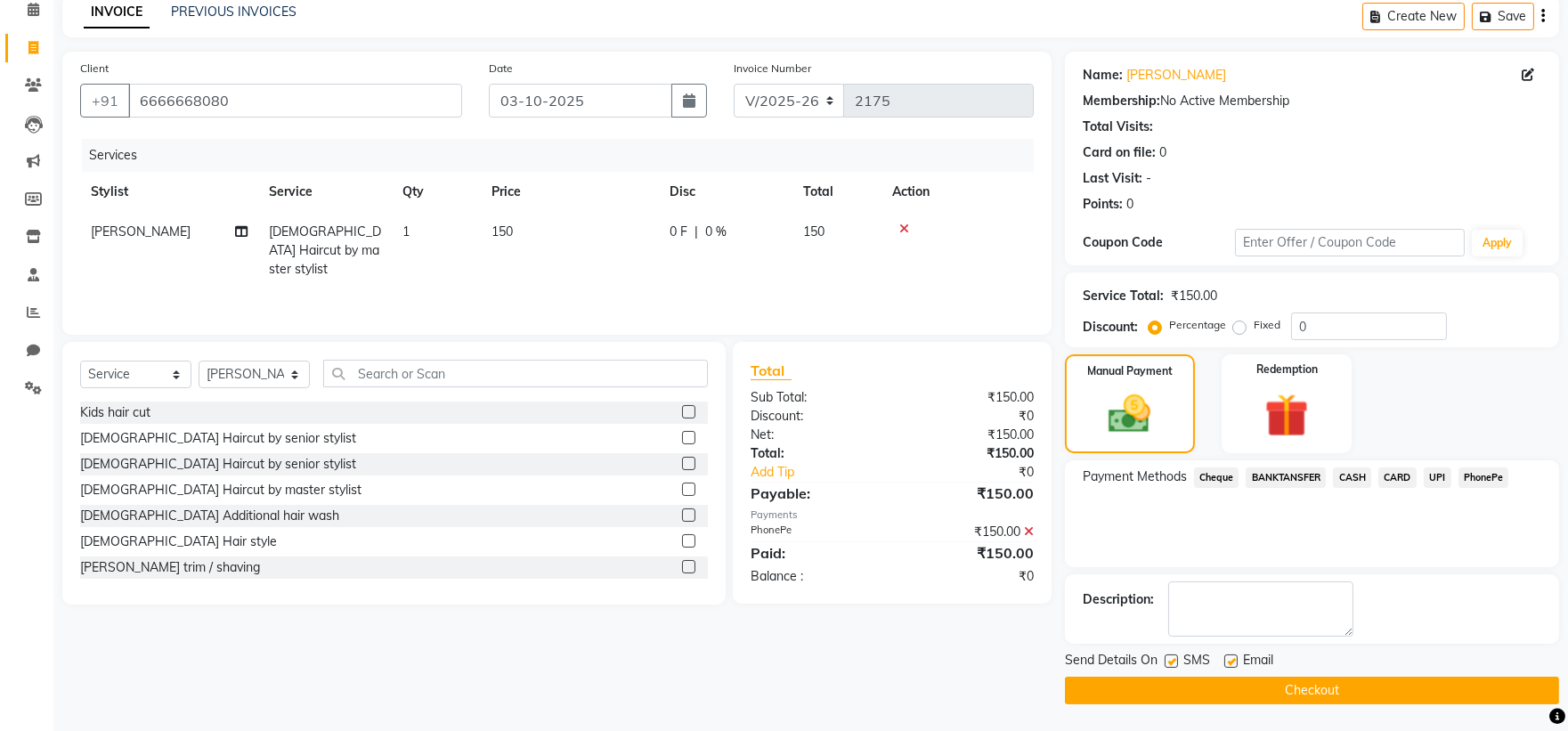
click at [1170, 662] on label at bounding box center [1172, 661] width 13 height 13
click at [1170, 662] on input "checkbox" at bounding box center [1171, 662] width 11 height 11
checkbox input "false"
click at [1172, 679] on button "Checkout" at bounding box center [1312, 691] width 495 height 27
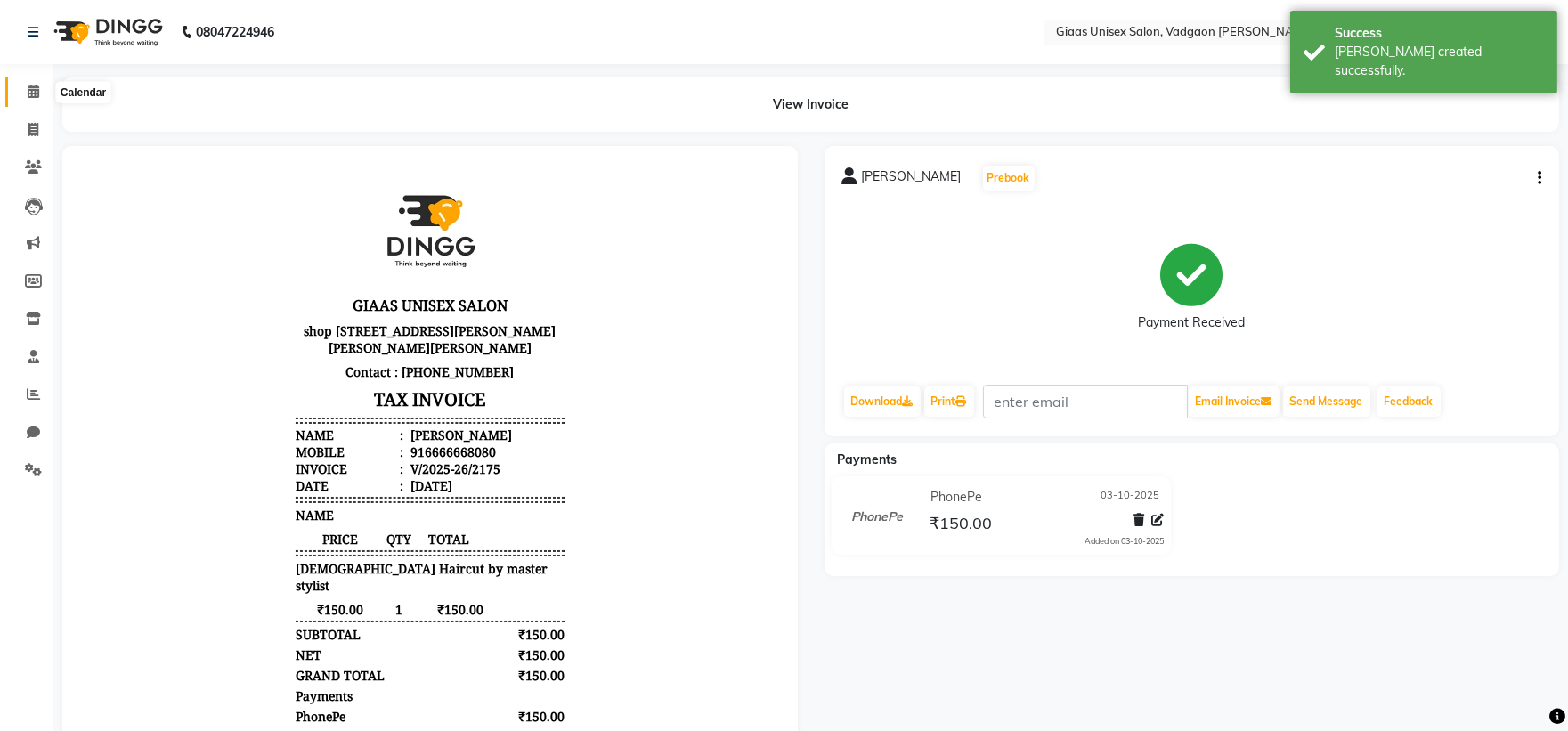
click at [27, 102] on span at bounding box center [33, 92] width 31 height 21
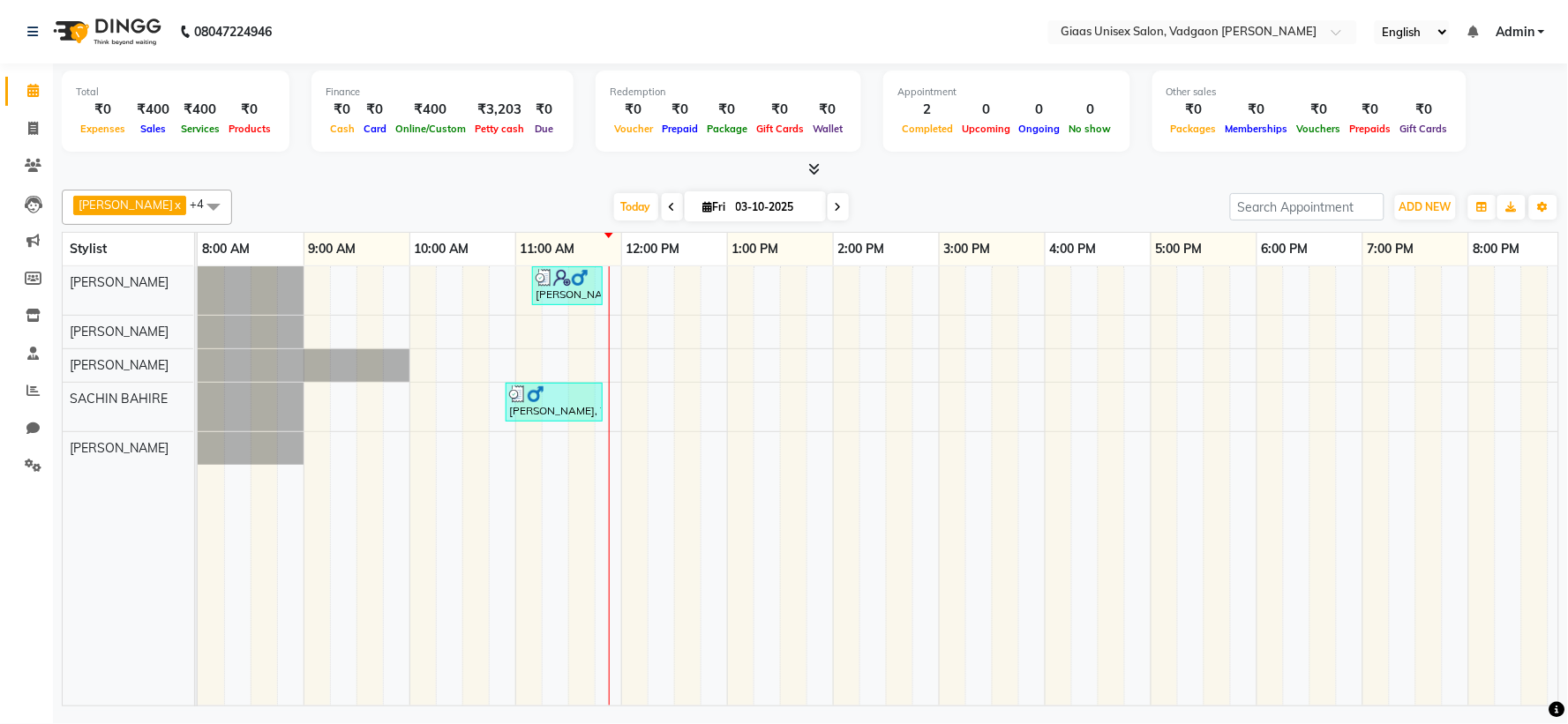
click at [817, 170] on icon at bounding box center [813, 169] width 11 height 13
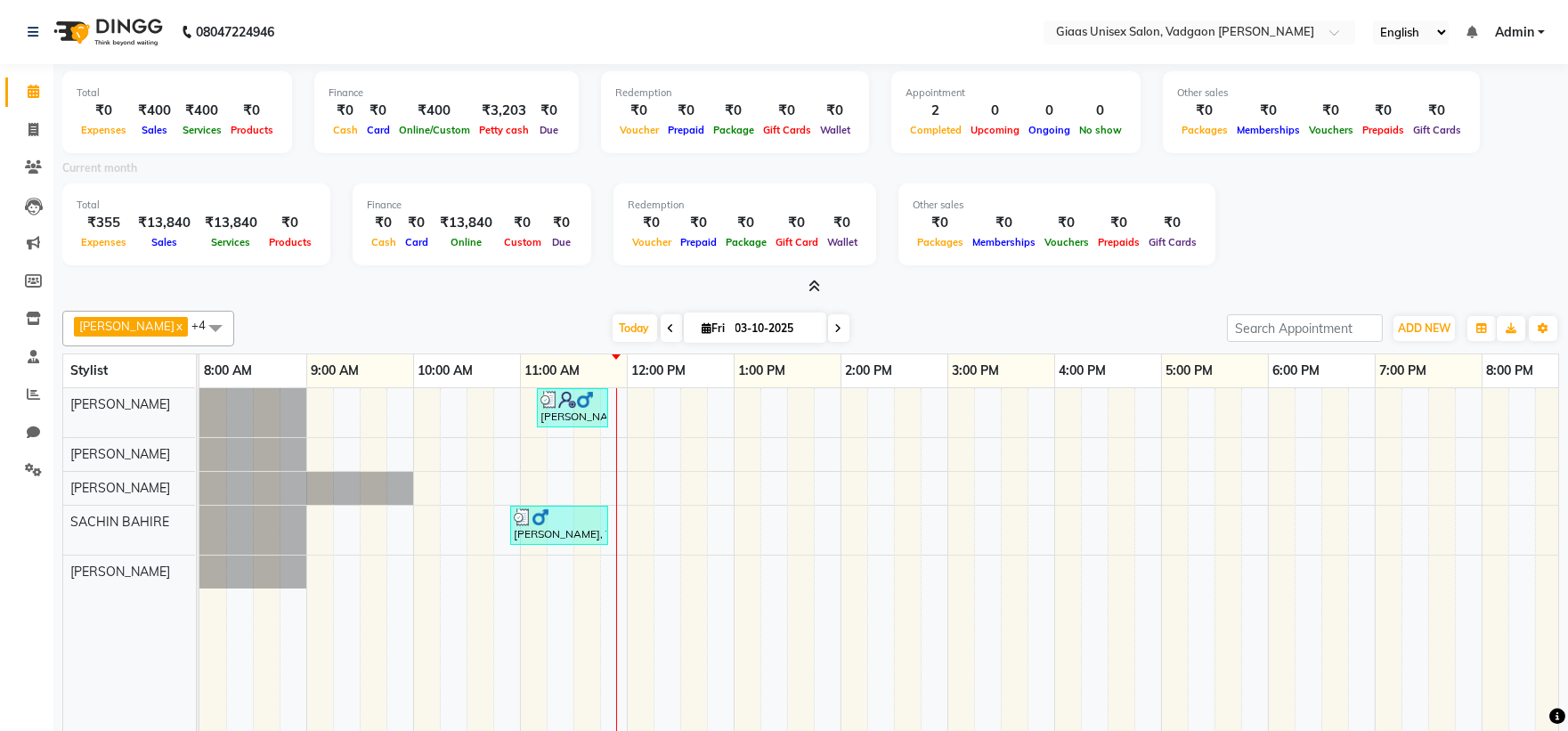
click at [814, 289] on icon at bounding box center [815, 286] width 11 height 13
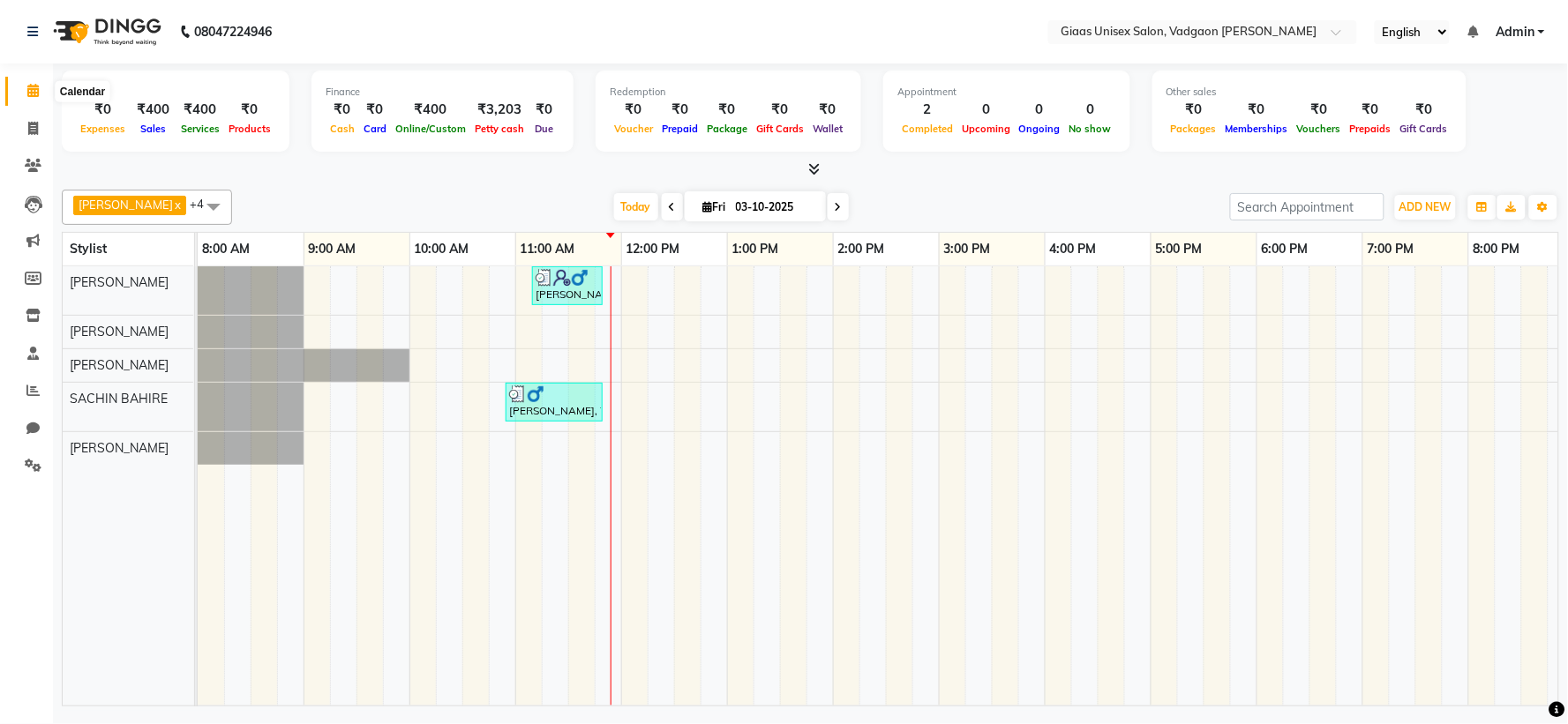
click at [23, 95] on span at bounding box center [33, 91] width 31 height 20
click at [33, 132] on icon at bounding box center [33, 129] width 9 height 13
select select "service"
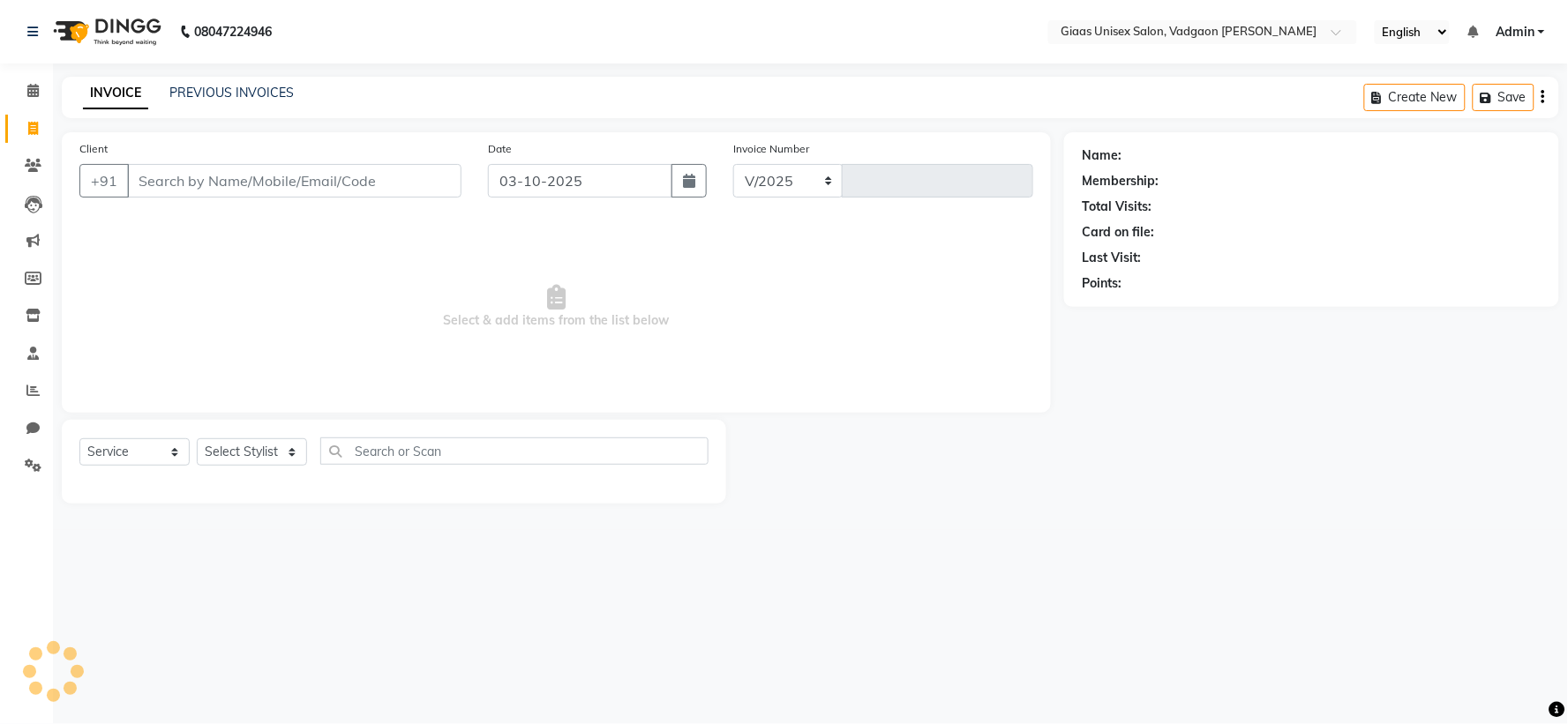
select select "8007"
type input "2176"
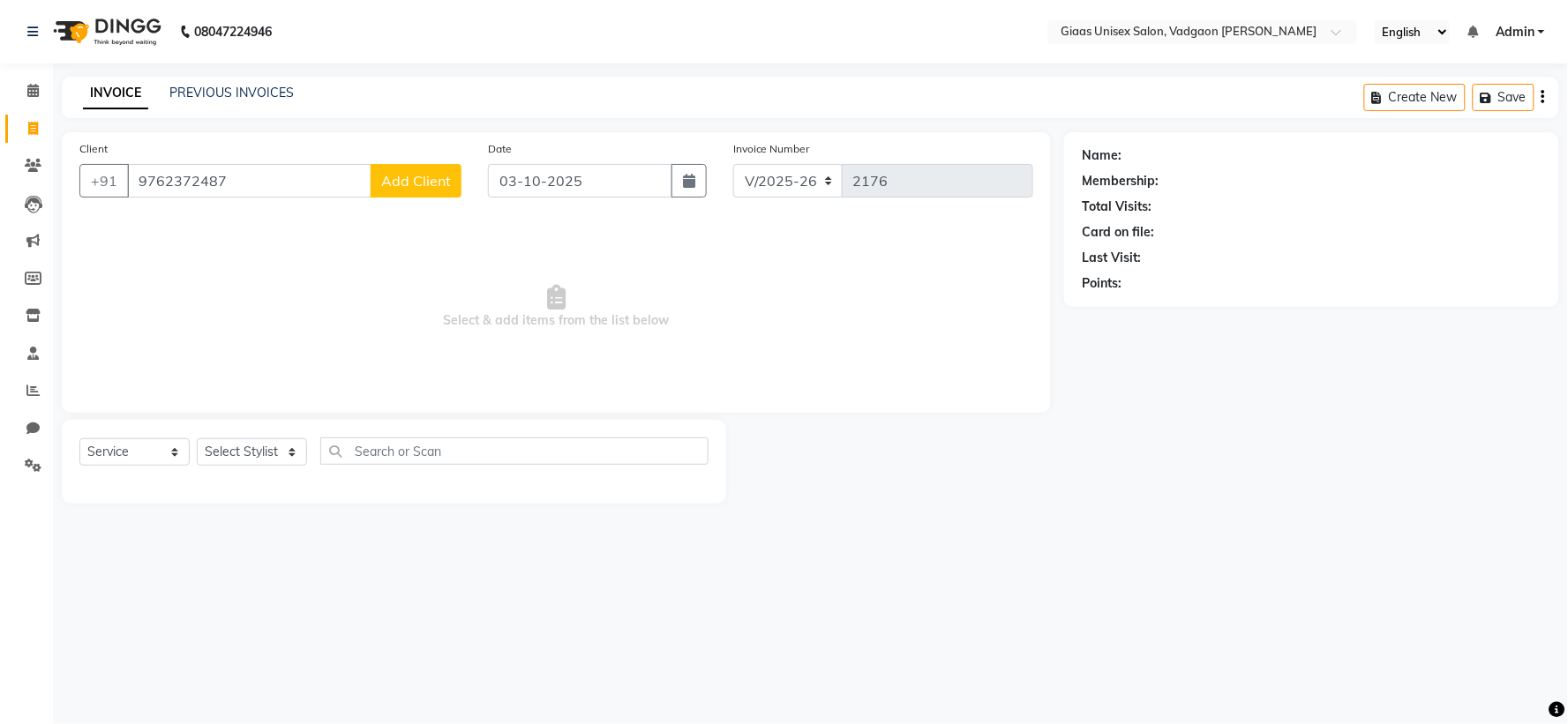
type input "9762372487"
click at [409, 174] on span "Add Client" at bounding box center [416, 181] width 70 height 18
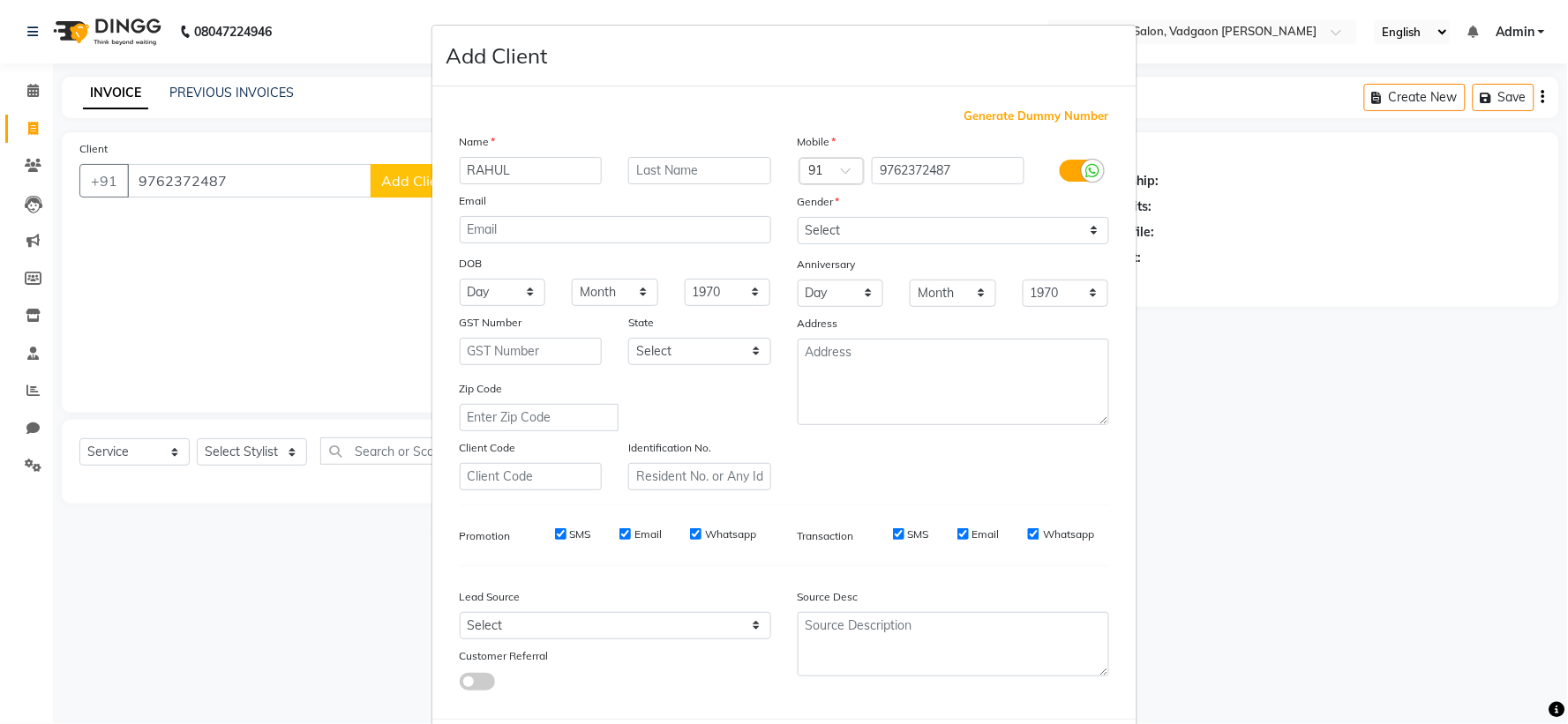
type input "RAHUL"
click at [676, 169] on input "text" at bounding box center [699, 171] width 143 height 27
type input "[PERSON_NAME]"
click at [880, 233] on select "Select [DEMOGRAPHIC_DATA] [DEMOGRAPHIC_DATA] Other Prefer Not To Say" at bounding box center [953, 230] width 311 height 27
select select "[DEMOGRAPHIC_DATA]"
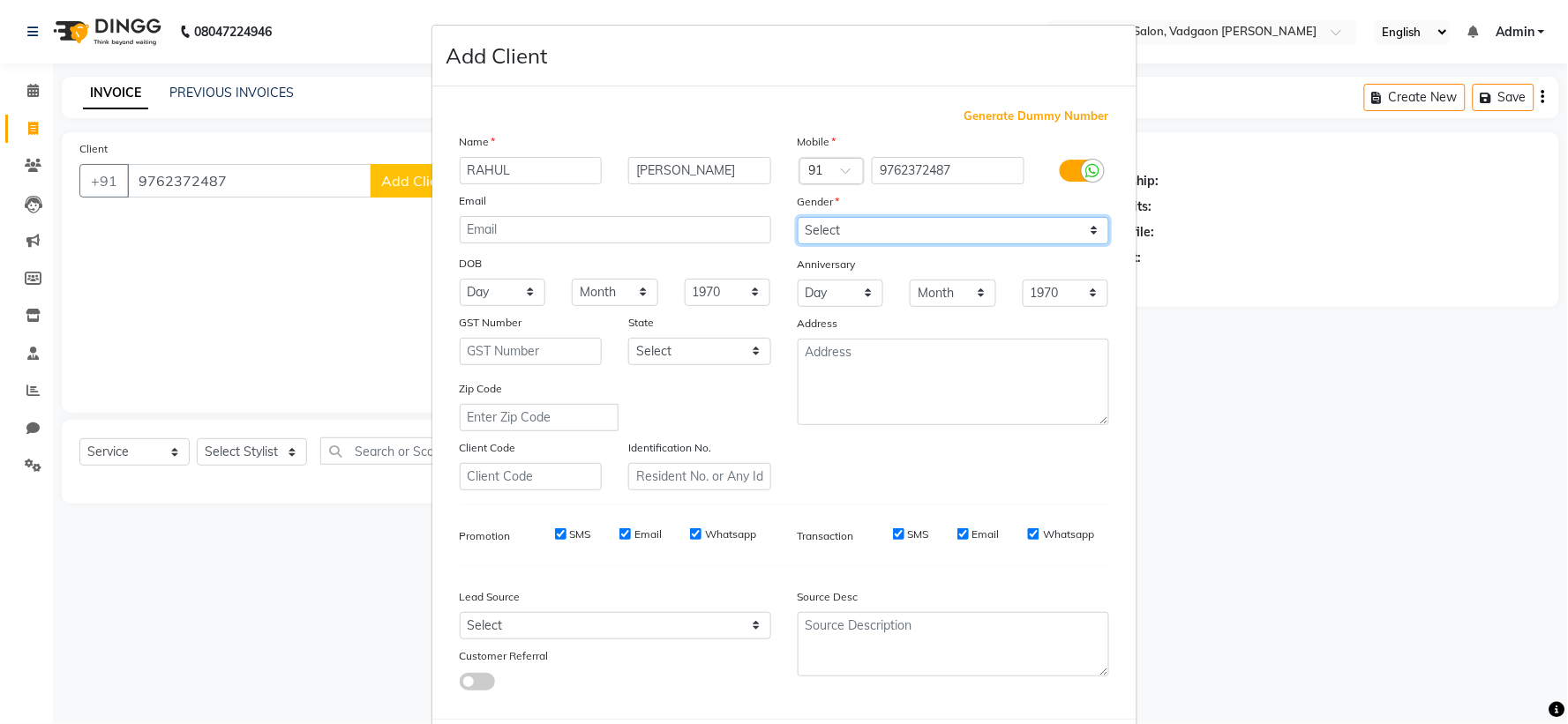
click at [798, 217] on select "Select [DEMOGRAPHIC_DATA] [DEMOGRAPHIC_DATA] Other Prefer Not To Say" at bounding box center [953, 230] width 311 height 27
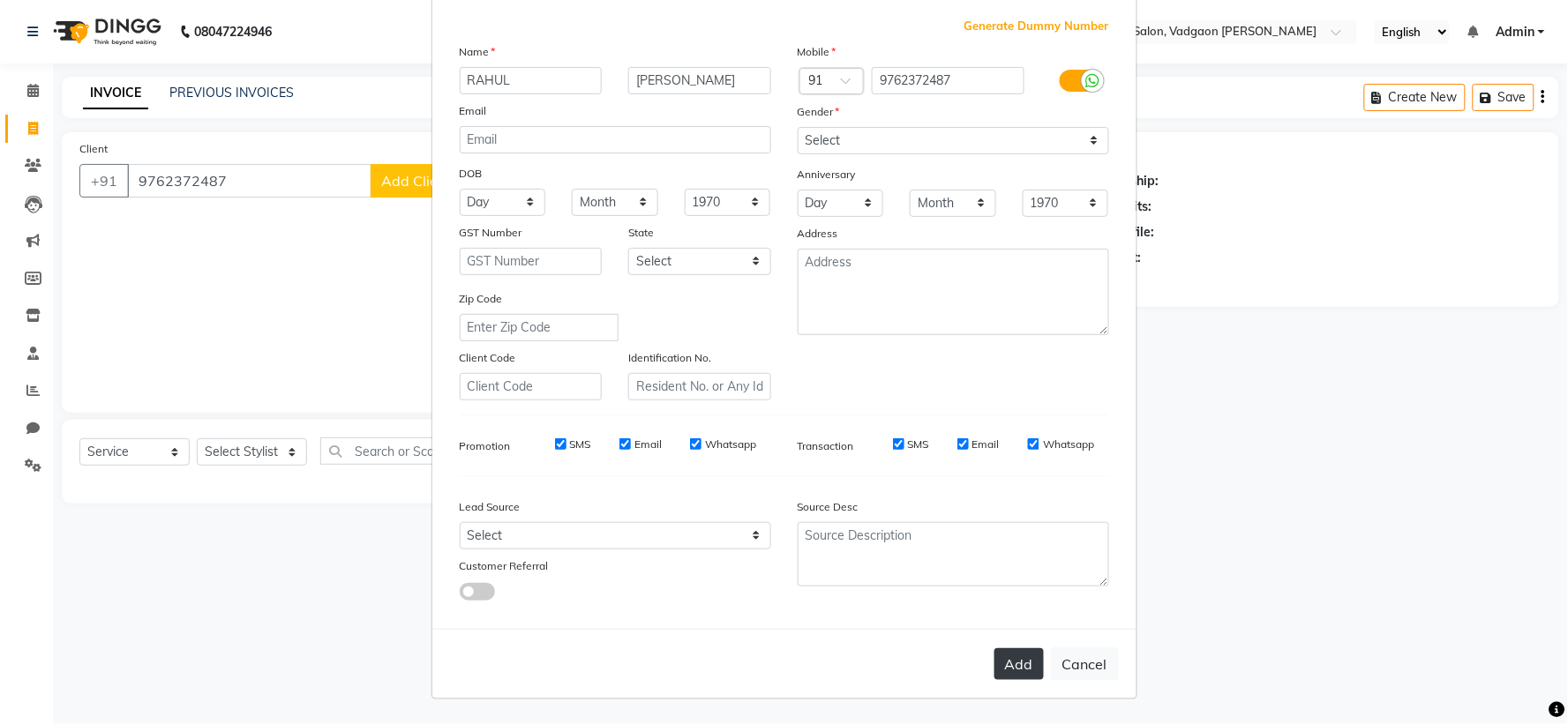
click at [1007, 656] on button "Add" at bounding box center [1018, 664] width 49 height 32
select select
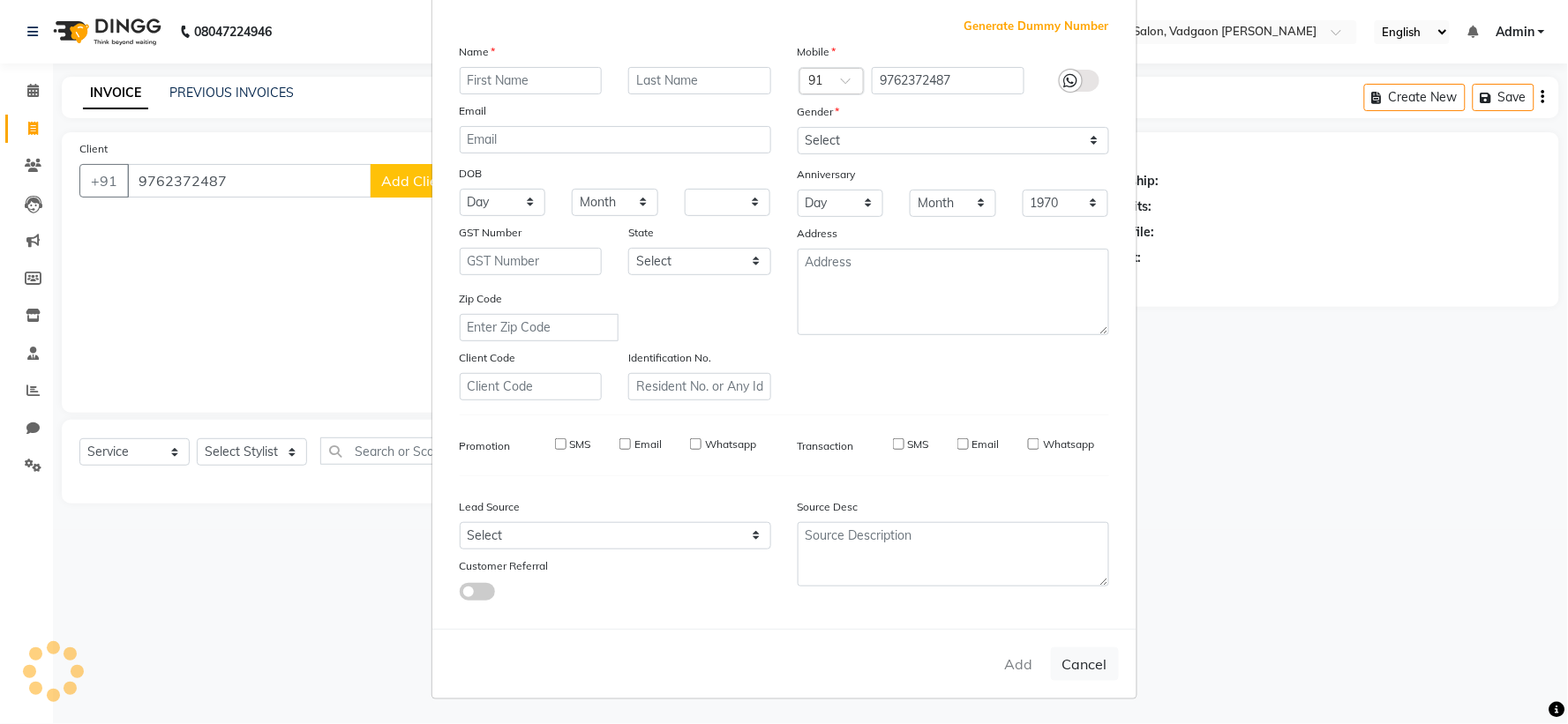
select select
checkbox input "false"
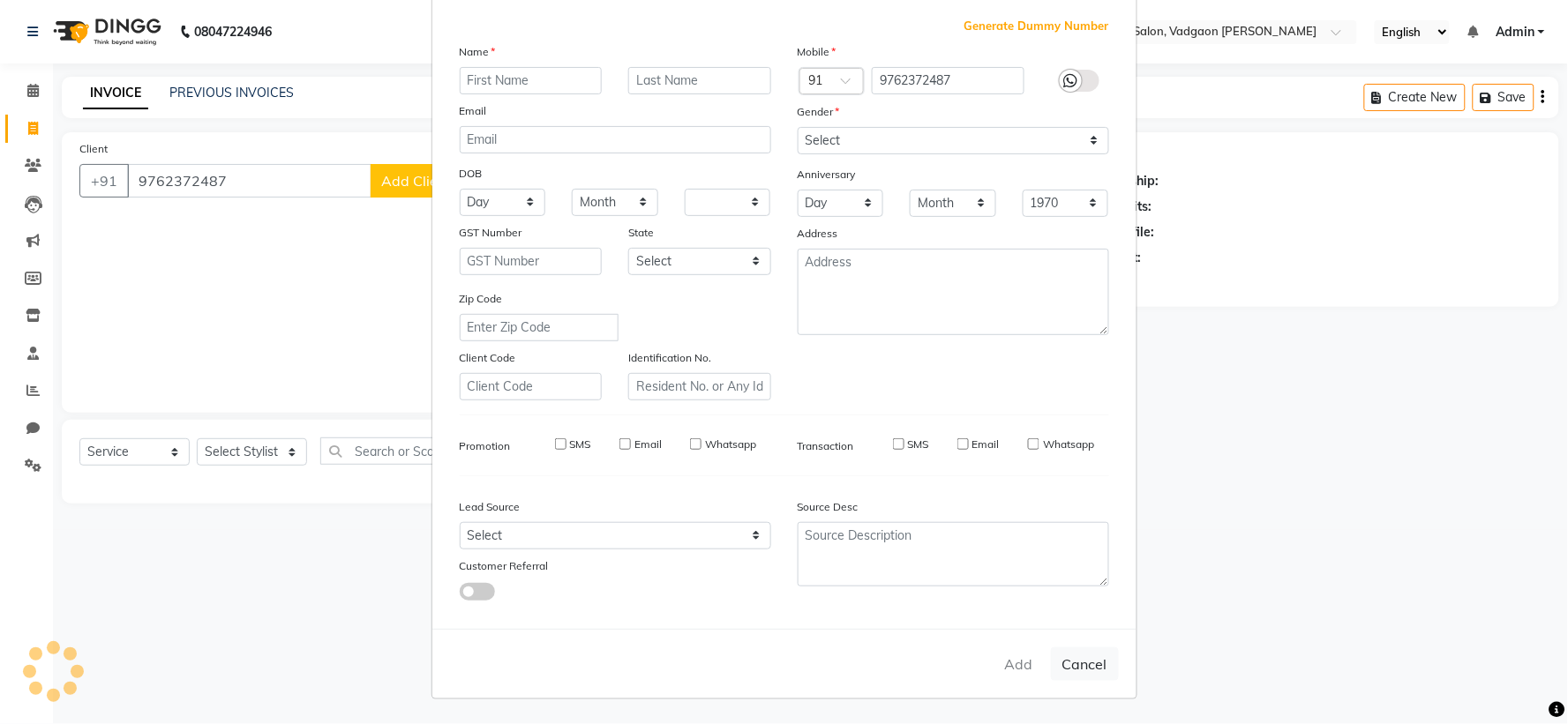
checkbox input "false"
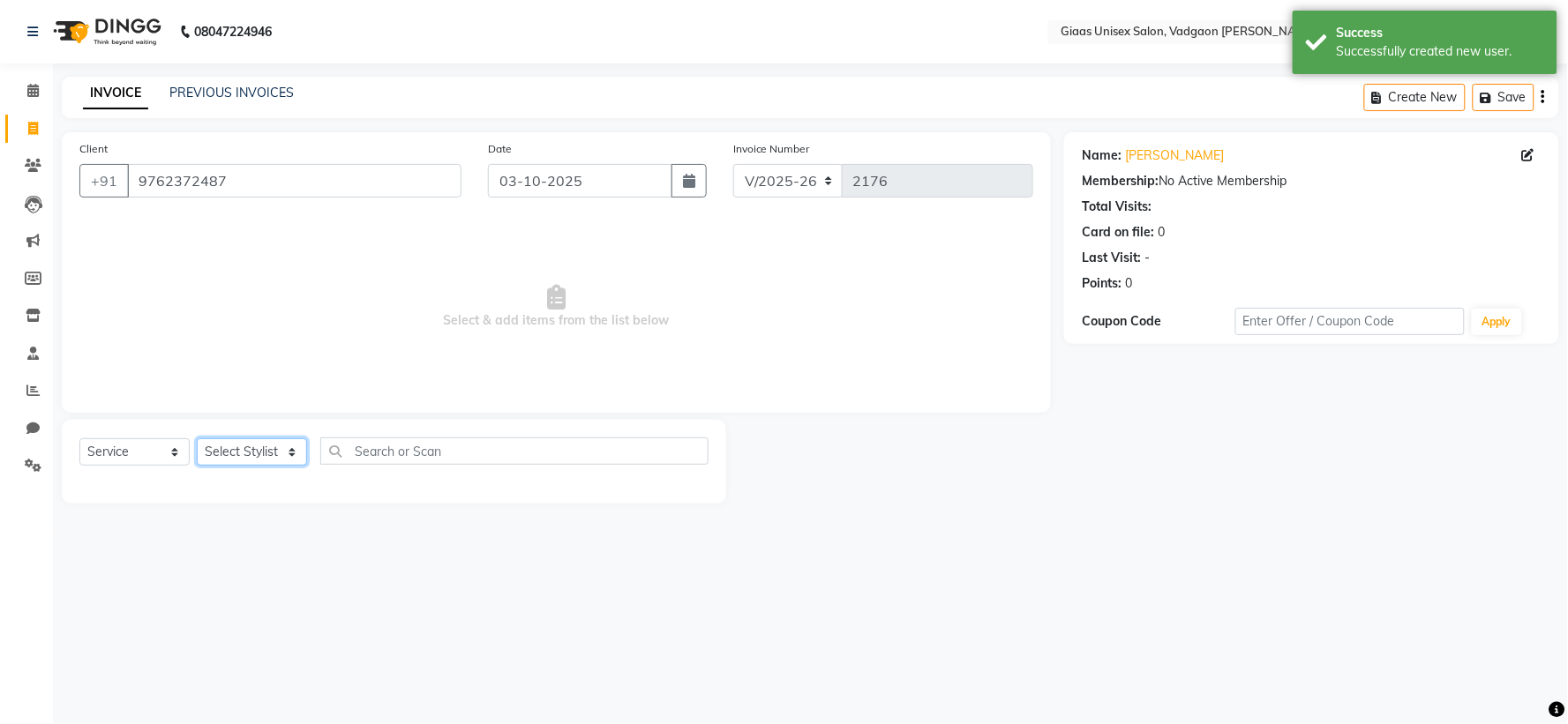
drag, startPoint x: 270, startPoint y: 448, endPoint x: 270, endPoint y: 464, distance: 16.0
click at [270, 448] on select "Select Stylist [PERSON_NAME] [PERSON_NAME] [PERSON_NAME] [PERSON_NAME] [PERSON_…" at bounding box center [252, 452] width 110 height 27
select select "72895"
click at [197, 440] on select "Select Stylist [PERSON_NAME] [PERSON_NAME] [PERSON_NAME] [PERSON_NAME] [PERSON_…" at bounding box center [252, 452] width 110 height 27
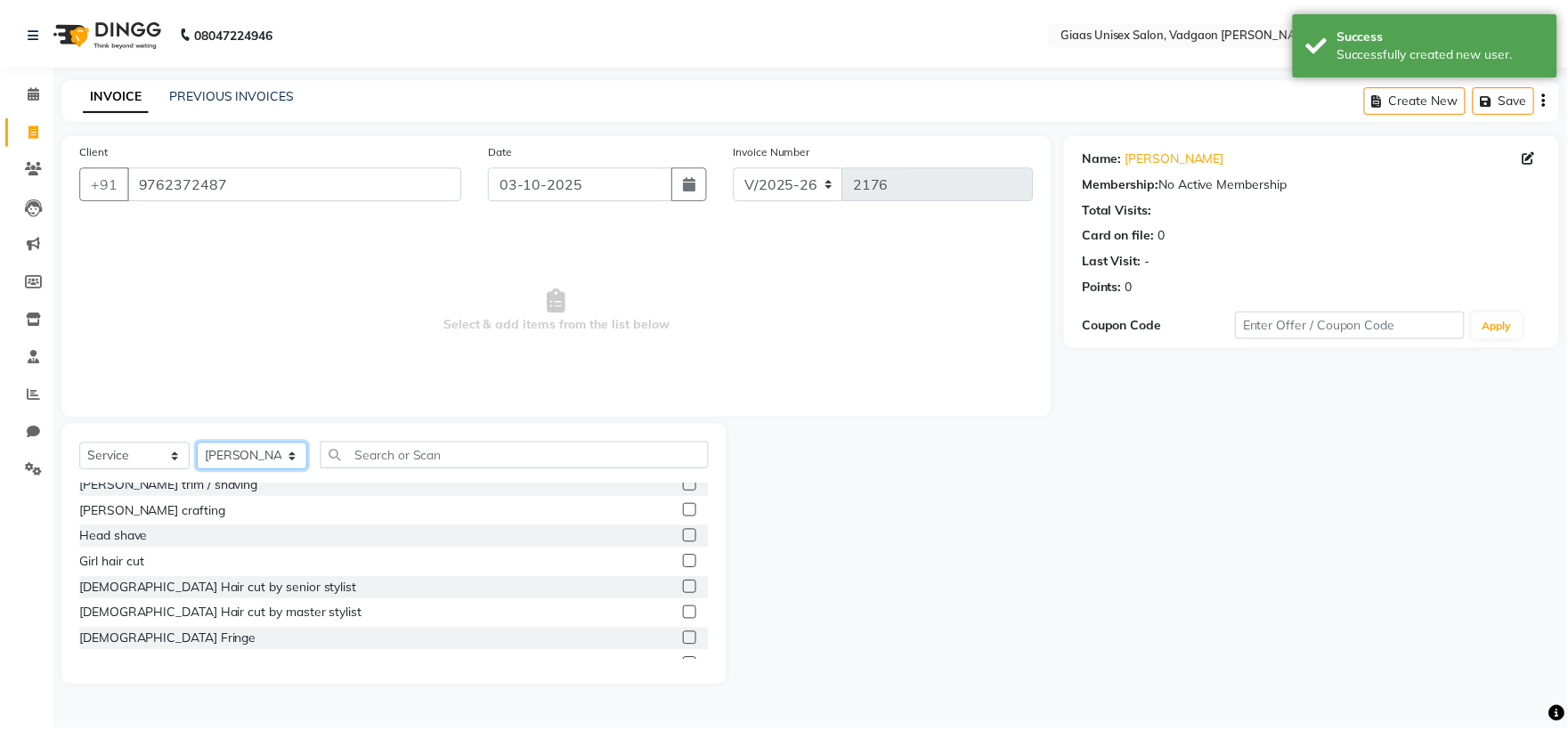
scroll to position [198, 0]
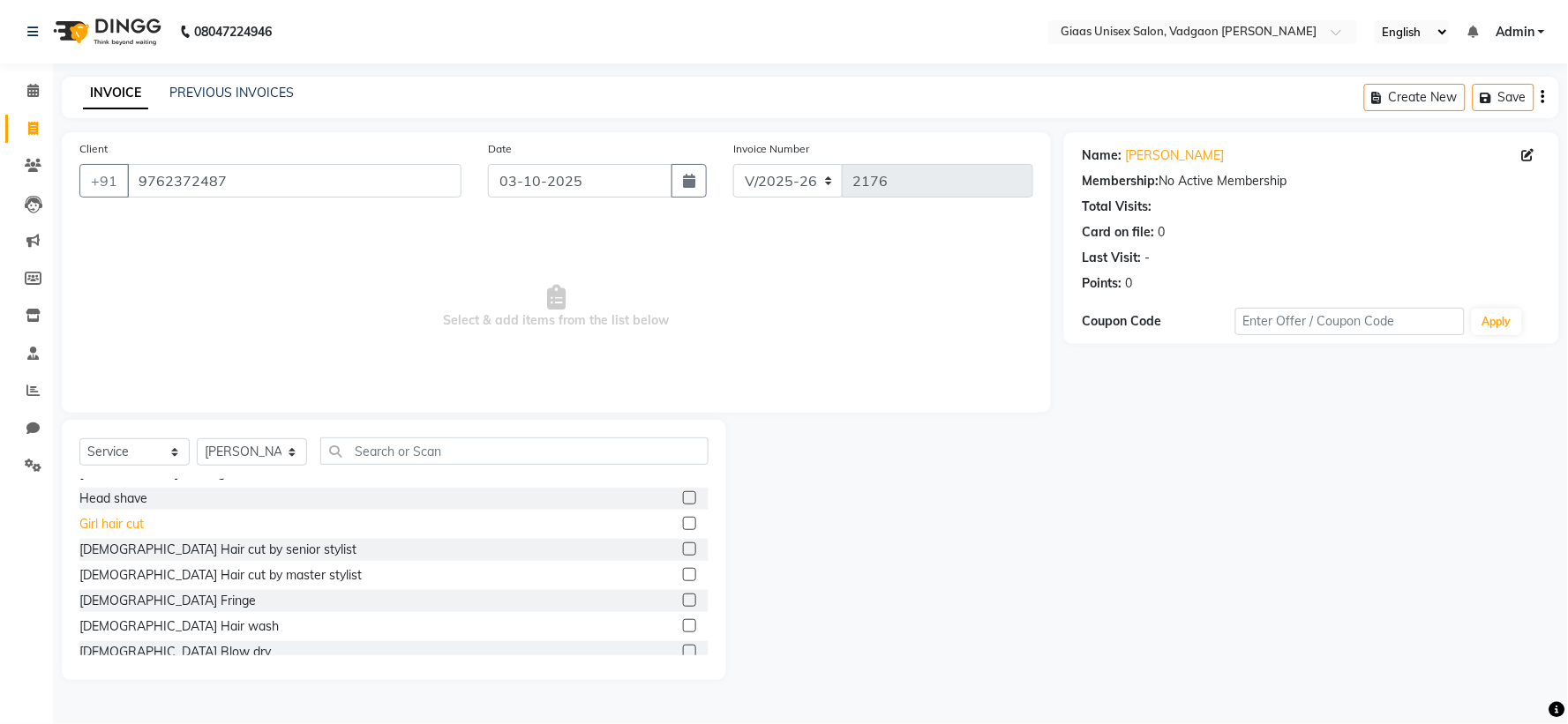
click at [129, 529] on div "Girl hair cut" at bounding box center [111, 525] width 64 height 19
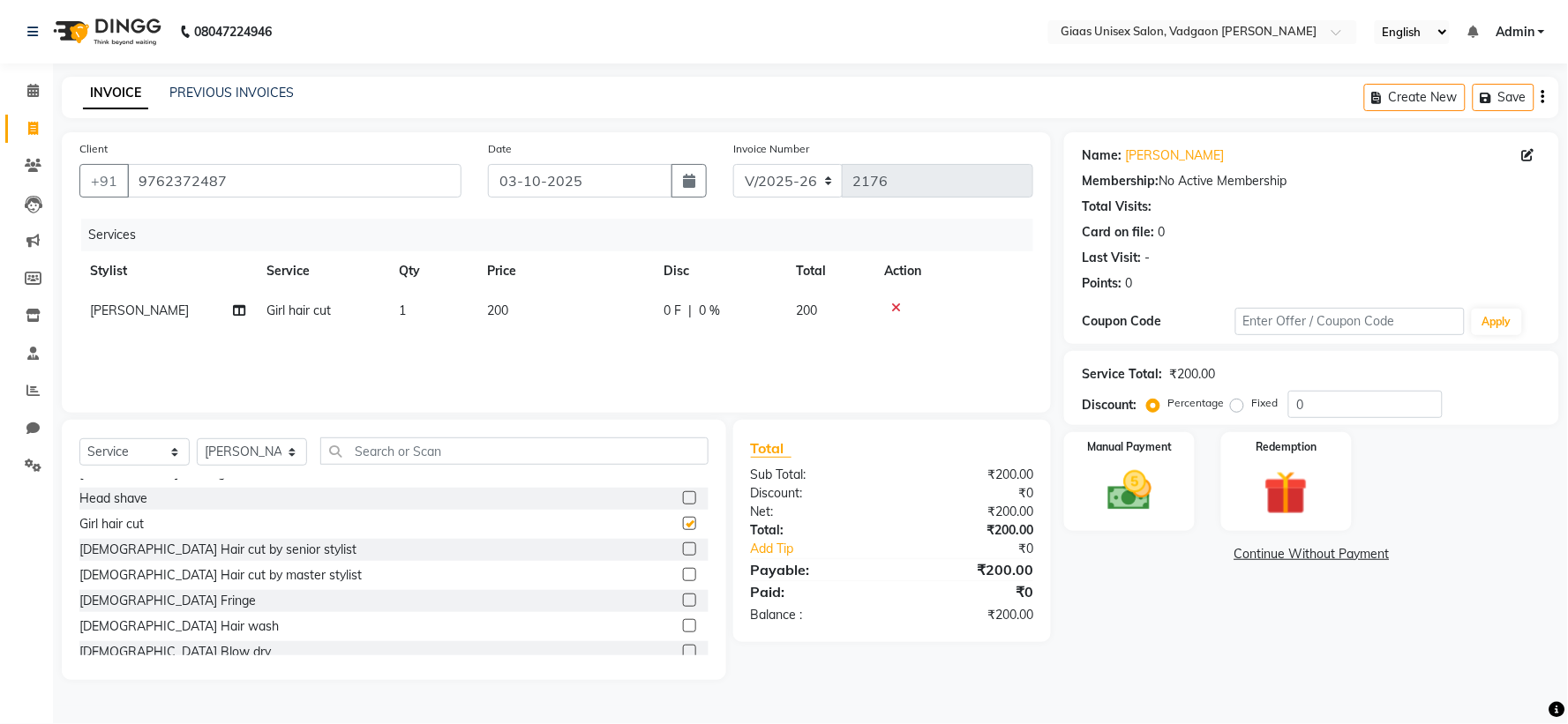
checkbox input "false"
click at [1133, 509] on img at bounding box center [1129, 491] width 75 height 53
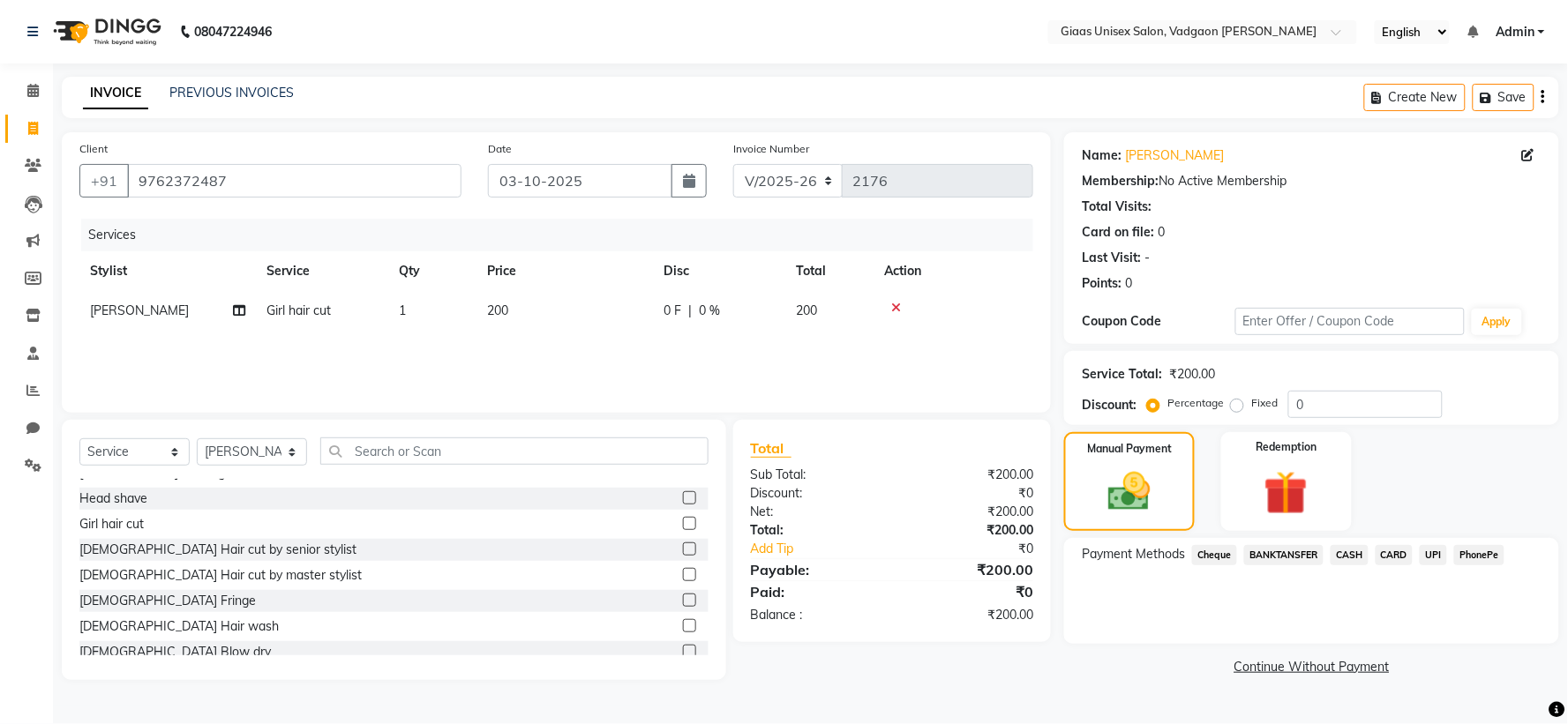
click at [1478, 556] on span "PhonePe" at bounding box center [1479, 555] width 50 height 20
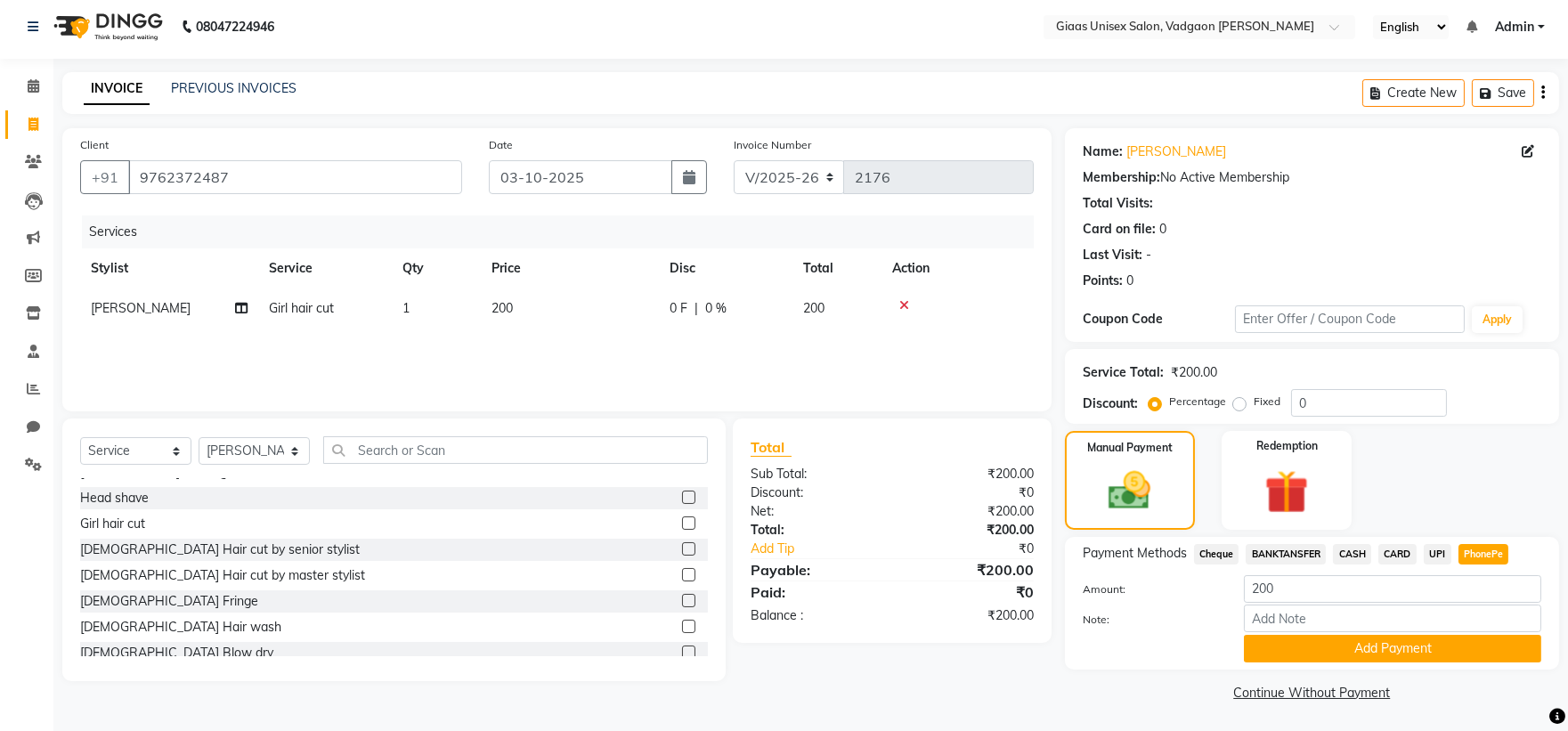
scroll to position [7, 0]
click at [1348, 648] on button "Add Payment" at bounding box center [1393, 647] width 297 height 27
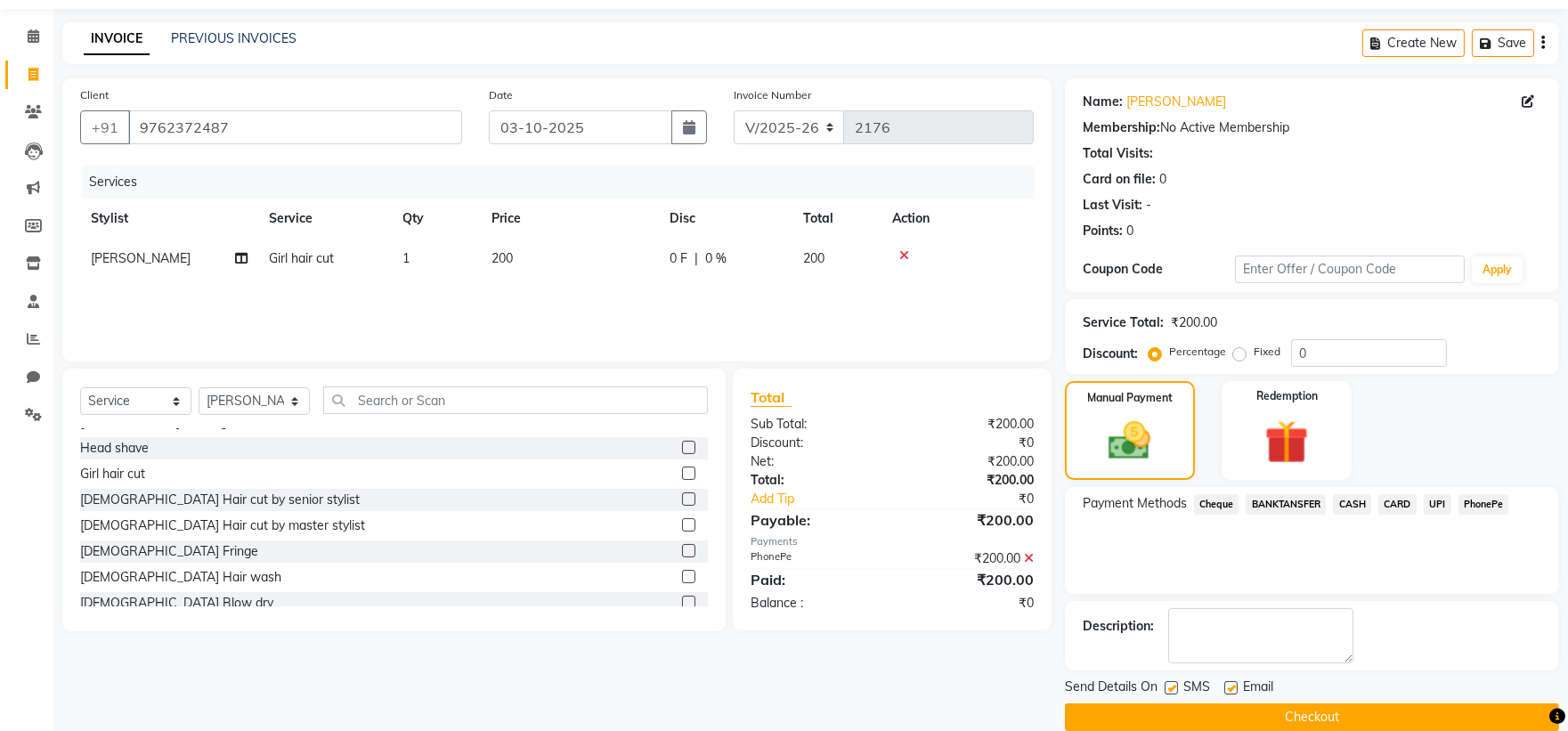
scroll to position [82, 0]
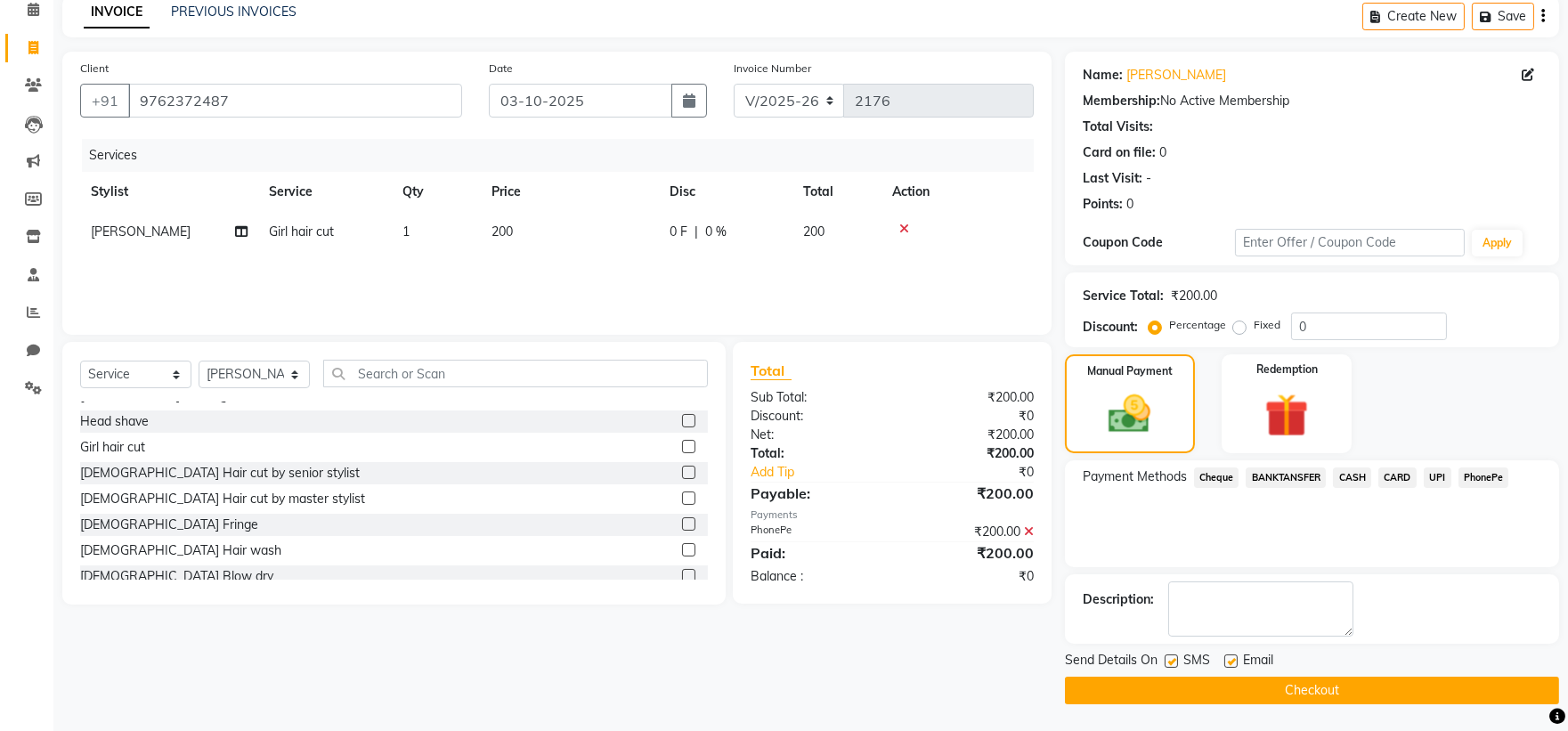
click at [1173, 657] on label at bounding box center [1172, 661] width 13 height 13
click at [1173, 657] on input "checkbox" at bounding box center [1171, 662] width 11 height 11
checkbox input "false"
click at [1214, 693] on button "Checkout" at bounding box center [1312, 691] width 495 height 27
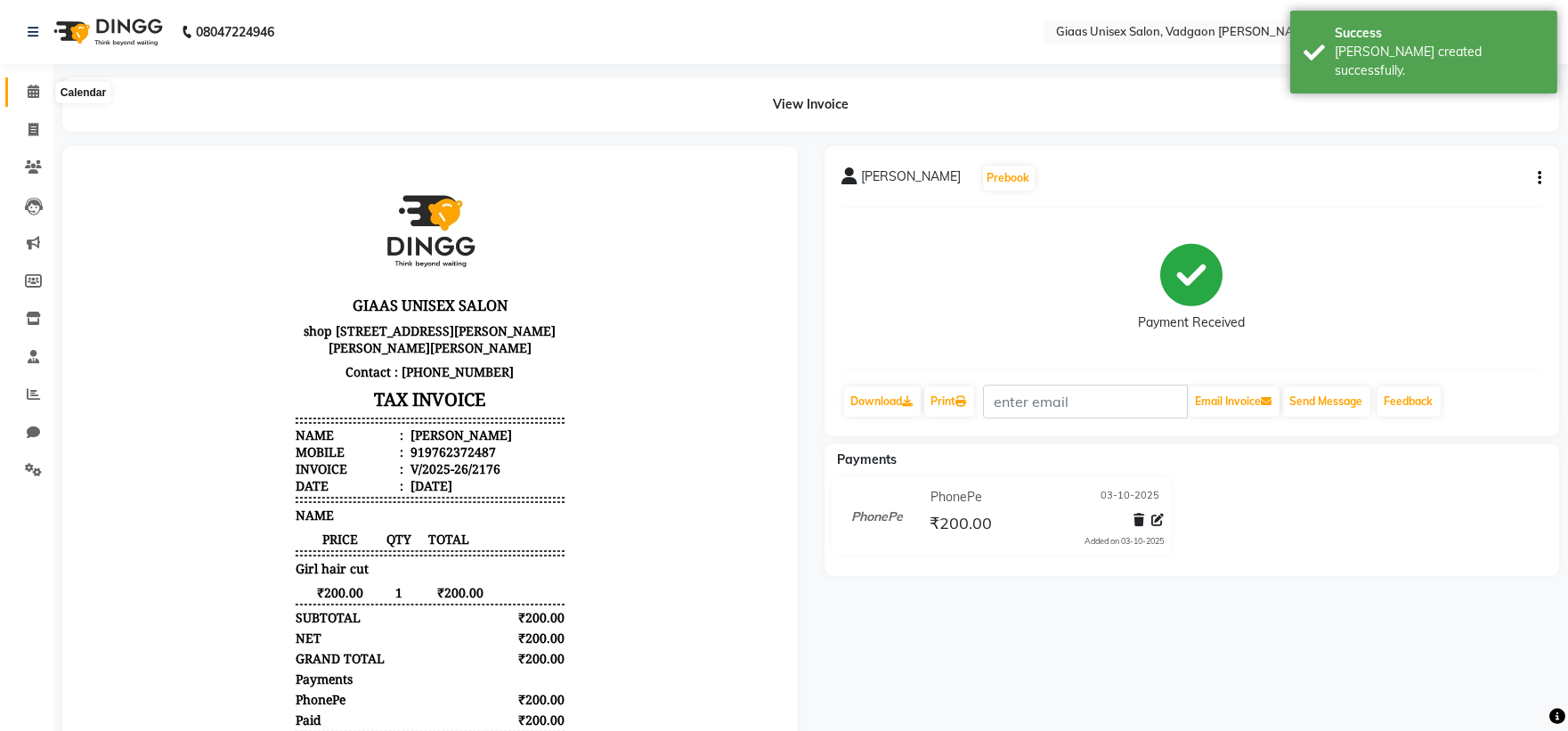
click at [38, 95] on icon at bounding box center [33, 91] width 11 height 13
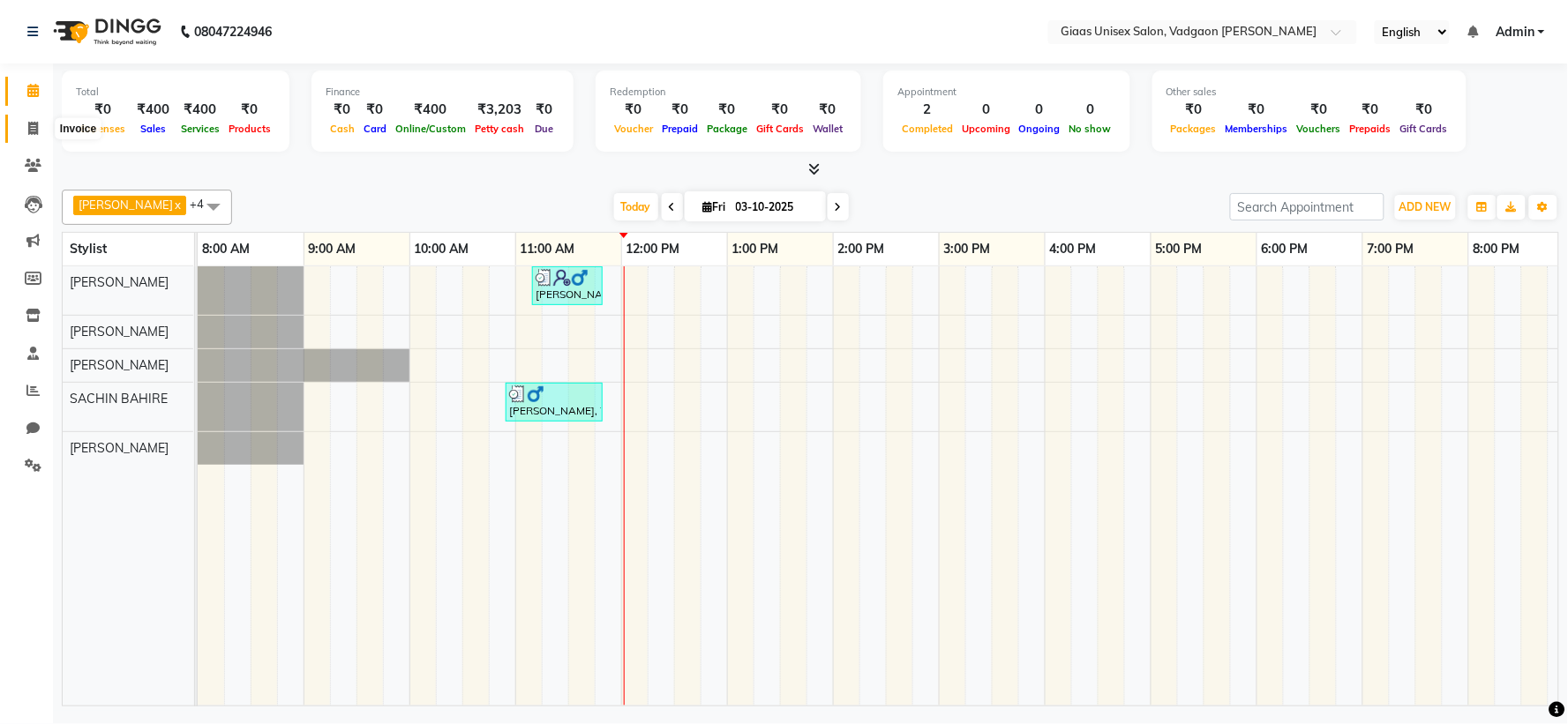
click at [26, 121] on span at bounding box center [33, 130] width 31 height 20
select select "service"
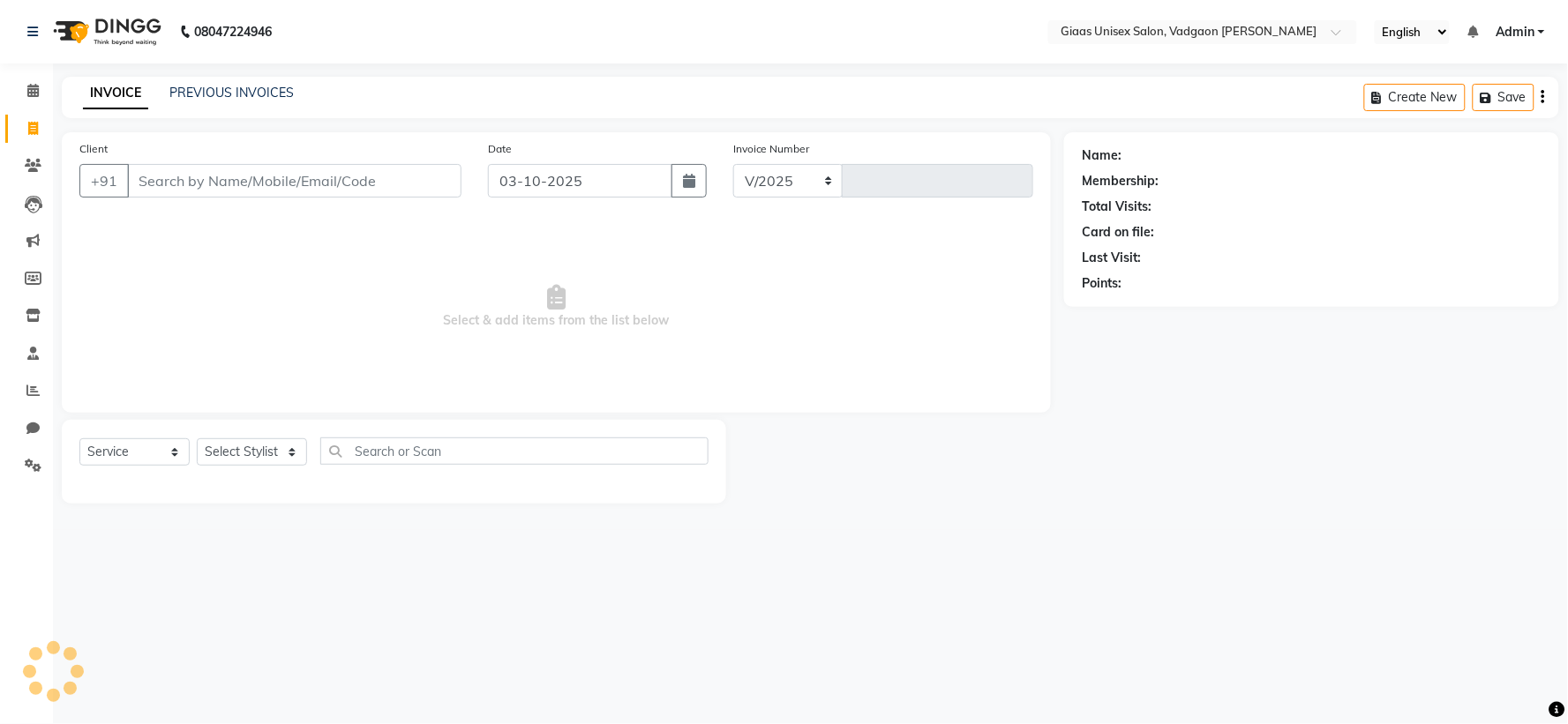
select select "8007"
type input "2176"
click at [272, 462] on select "Select Stylist [PERSON_NAME] [PERSON_NAME] [PERSON_NAME] [PERSON_NAME] [PERSON_…" at bounding box center [252, 452] width 110 height 27
select select "72894"
click at [197, 440] on select "Select Stylist [PERSON_NAME] [PERSON_NAME] [PERSON_NAME] [PERSON_NAME] [PERSON_…" at bounding box center [252, 452] width 110 height 27
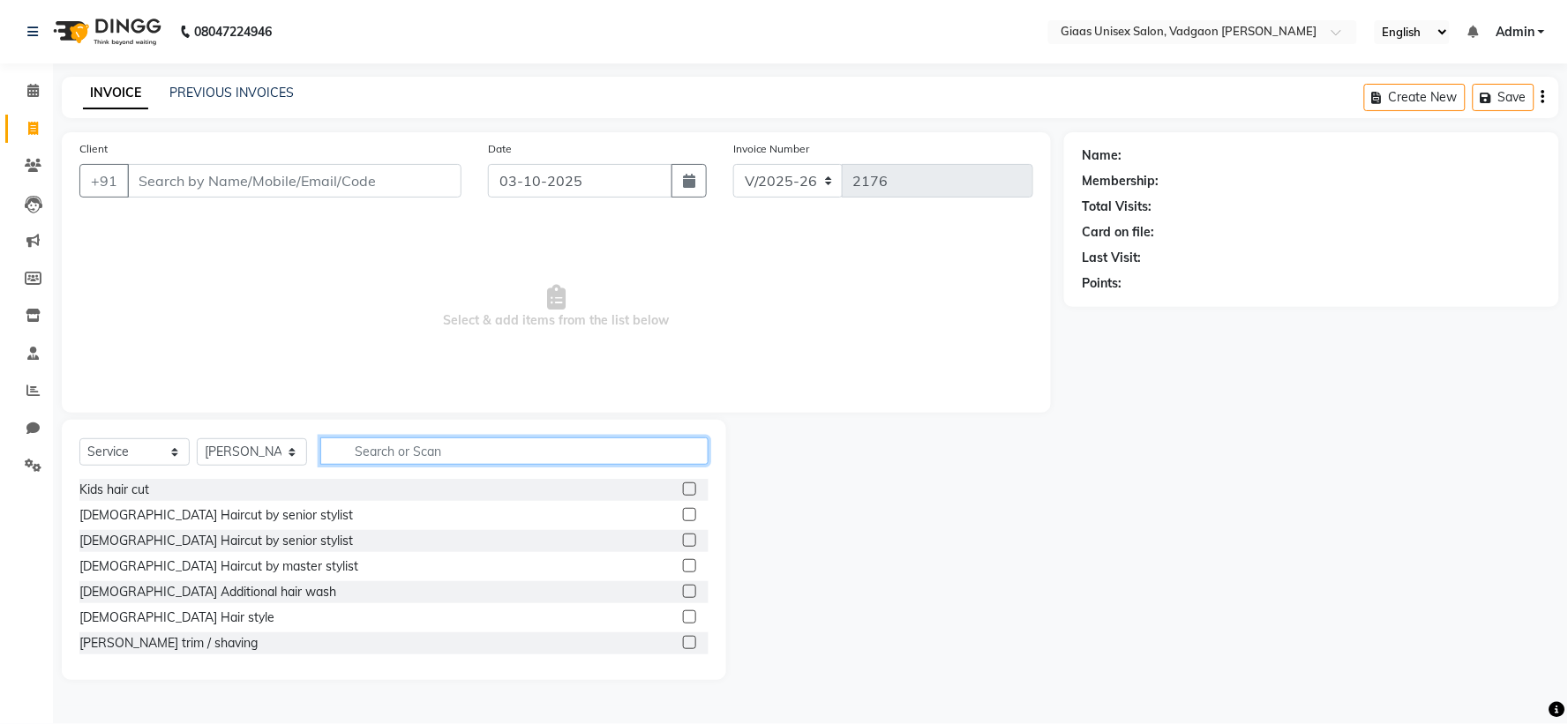
click at [437, 464] on input "text" at bounding box center [514, 451] width 389 height 27
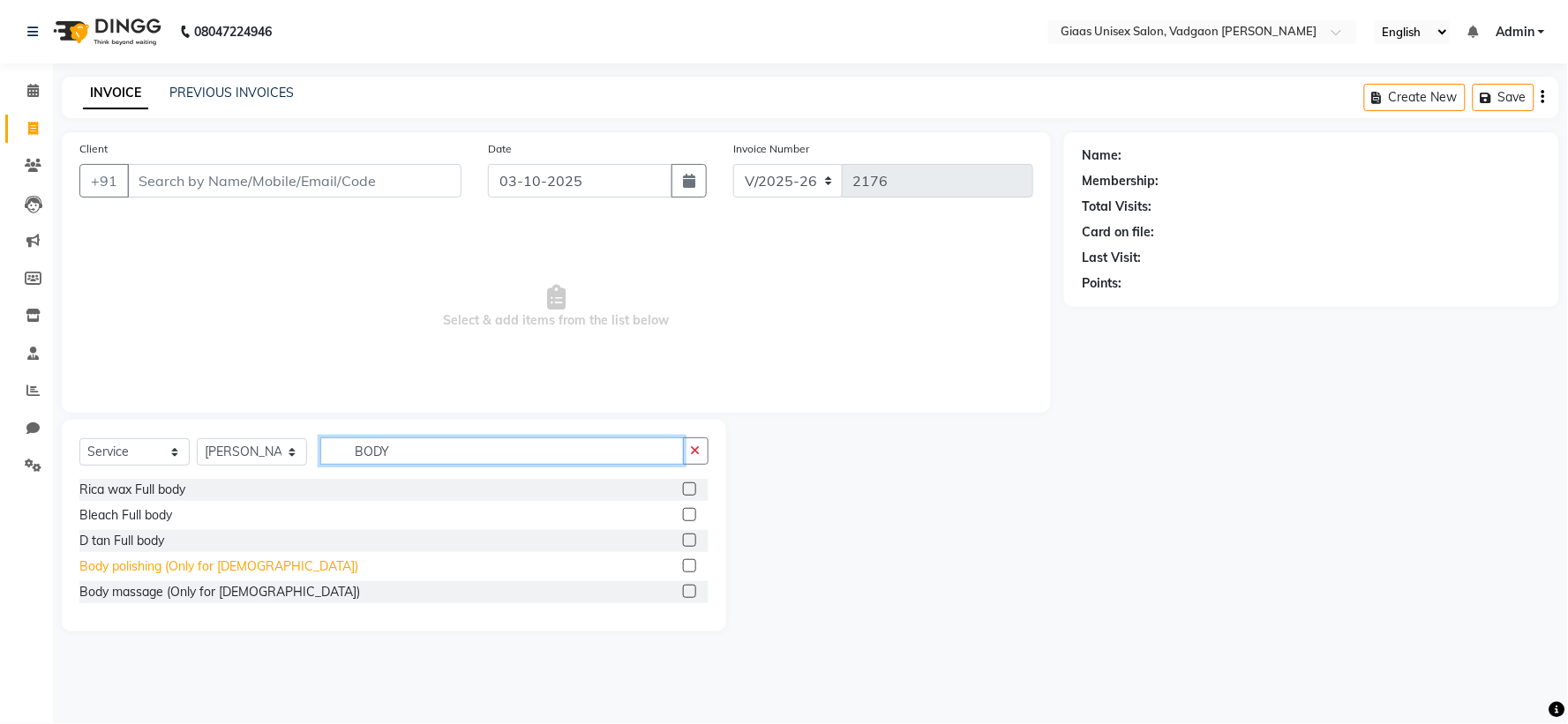
type input "BODY"
click at [186, 567] on div "Body polishing (Only for [DEMOGRAPHIC_DATA])" at bounding box center [218, 567] width 279 height 19
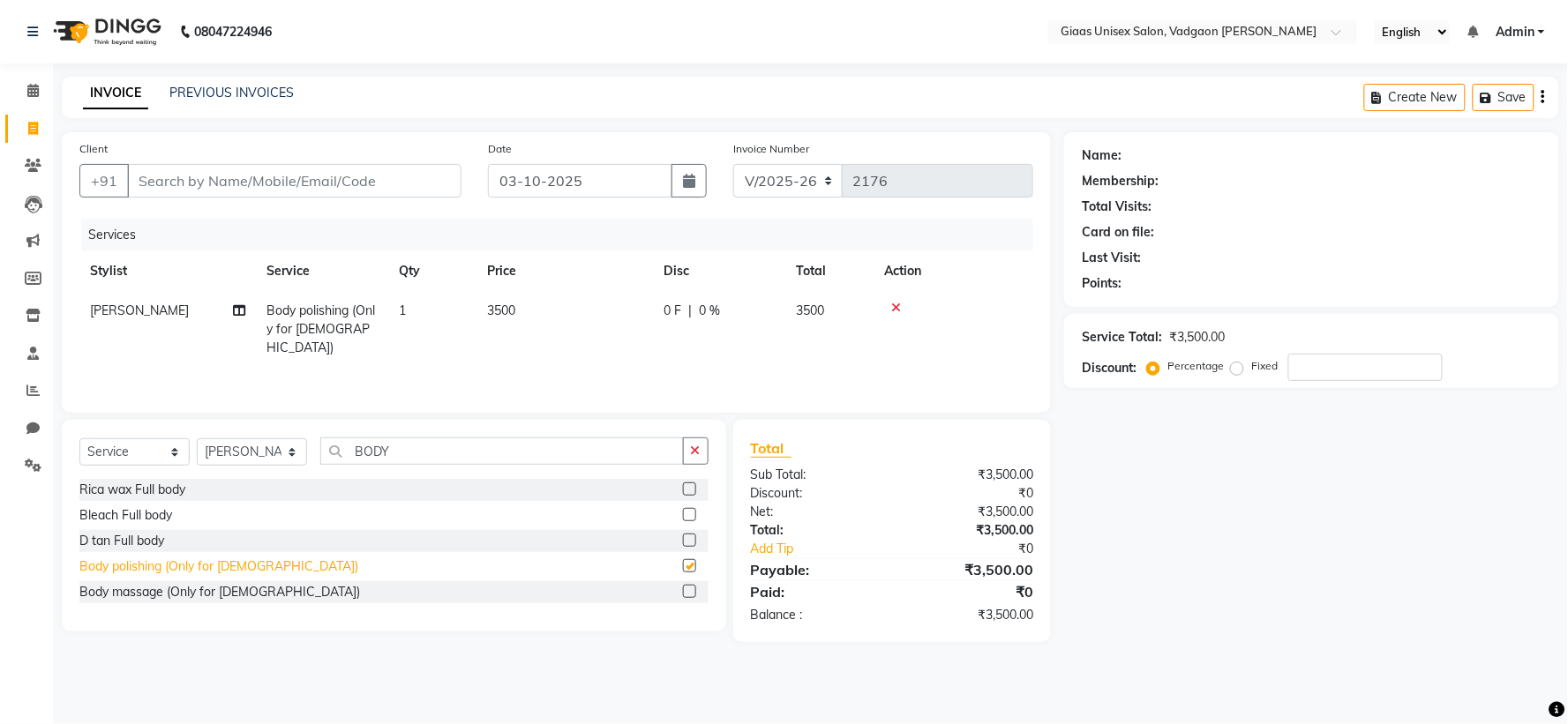
checkbox input "false"
click at [693, 457] on icon "button" at bounding box center [695, 450] width 9 height 12
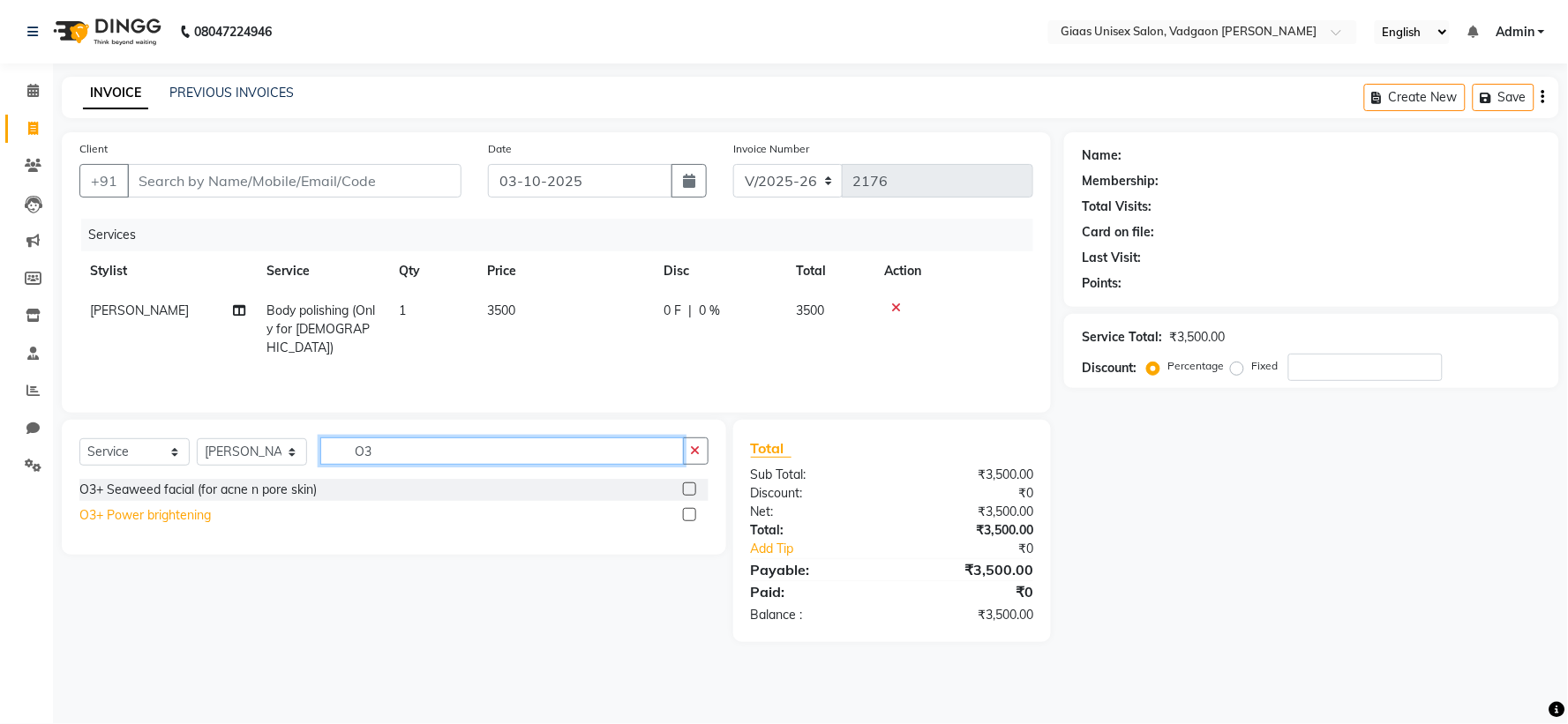
type input "O3"
click at [176, 514] on div "O3+ Power brightening" at bounding box center [144, 516] width 131 height 19
checkbox input "false"
